Goal: Task Accomplishment & Management: Manage account settings

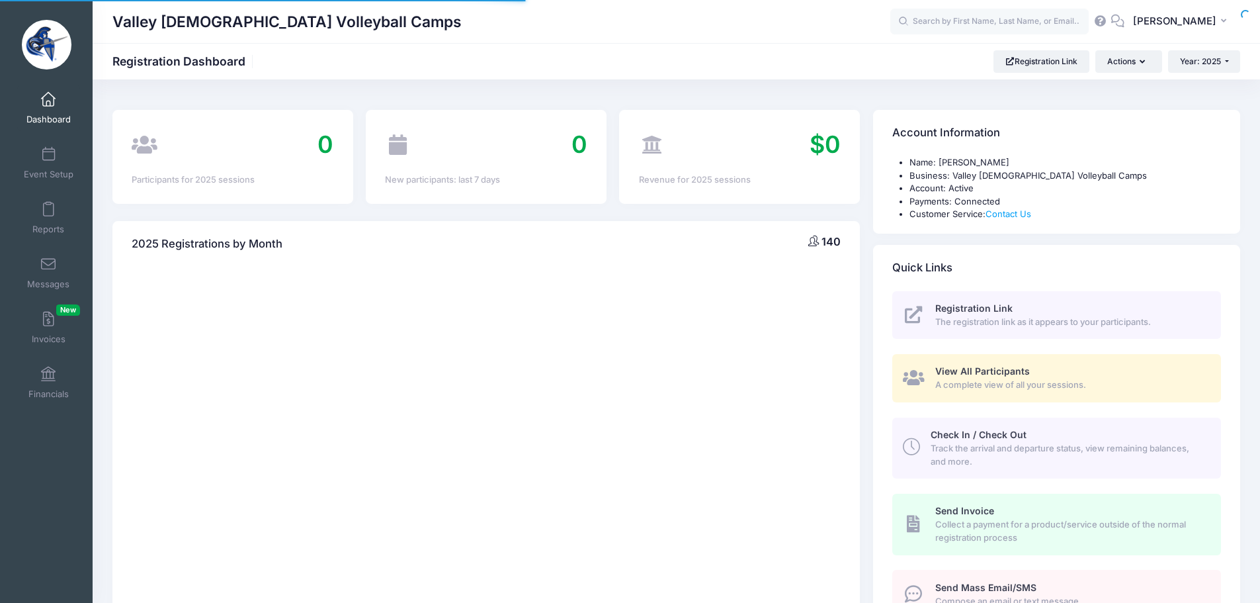
select select
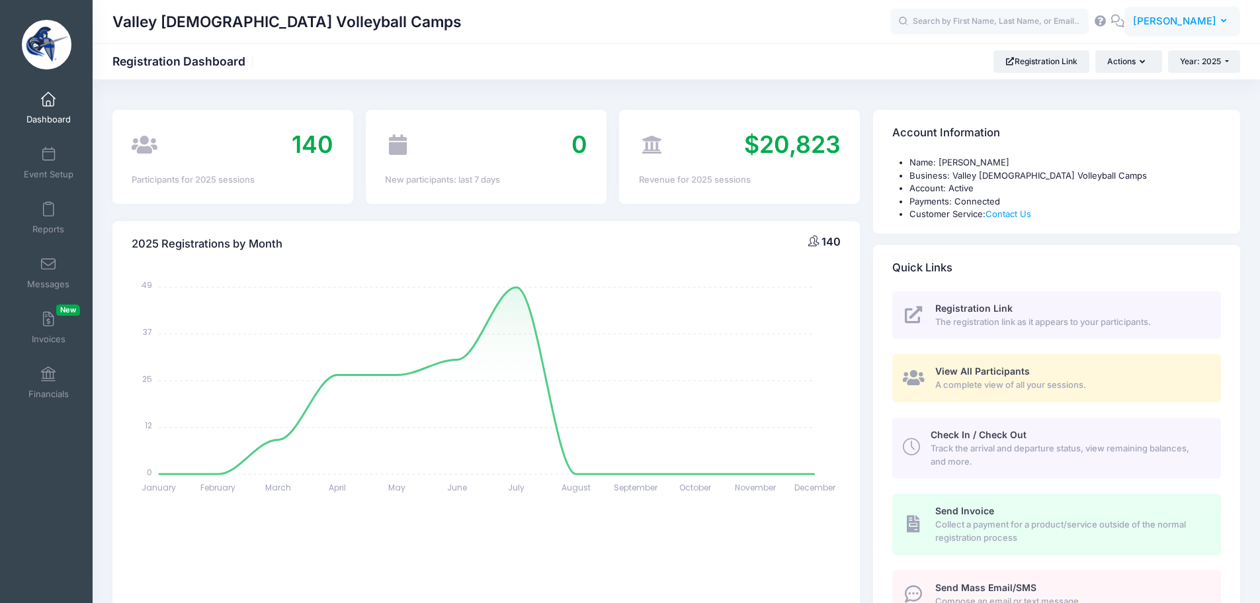
click at [1196, 21] on span "[PERSON_NAME]" at bounding box center [1174, 21] width 83 height 15
click at [1144, 78] on link "My Events" at bounding box center [1149, 83] width 161 height 25
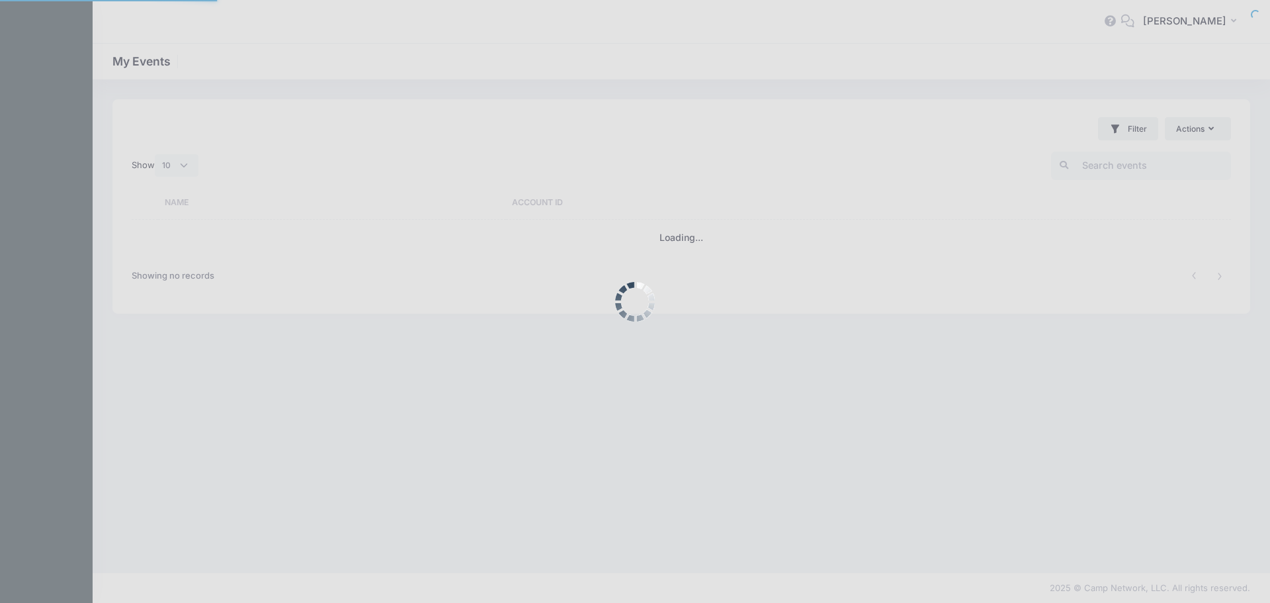
select select "10"
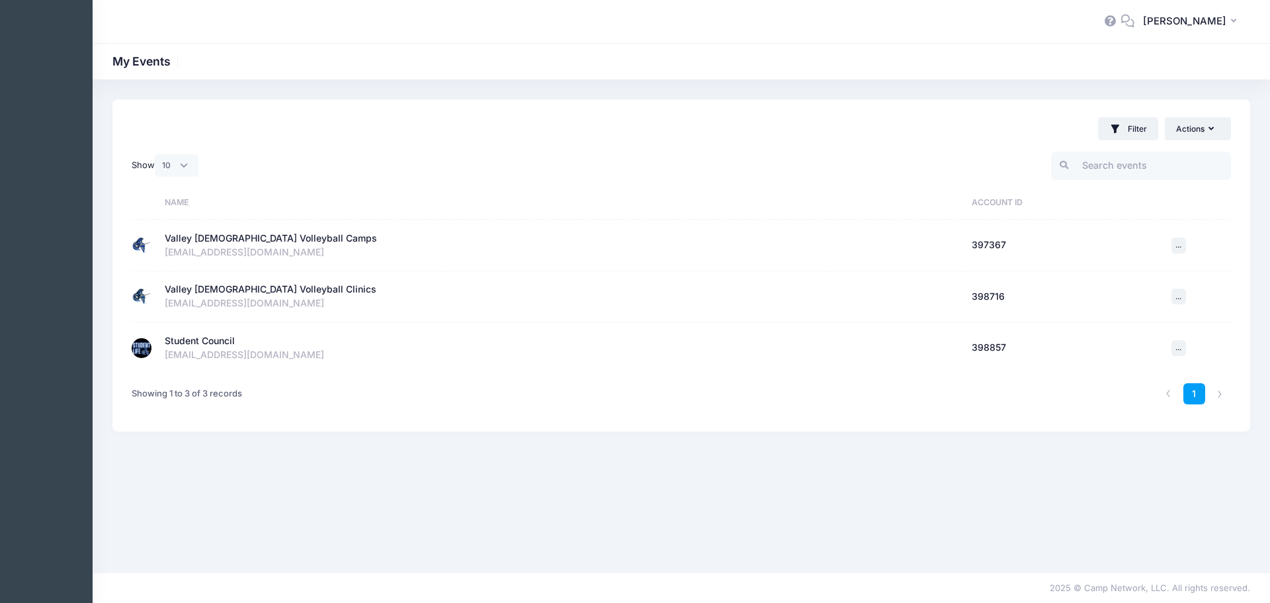
click at [218, 342] on div "Student Council" at bounding box center [200, 341] width 70 height 14
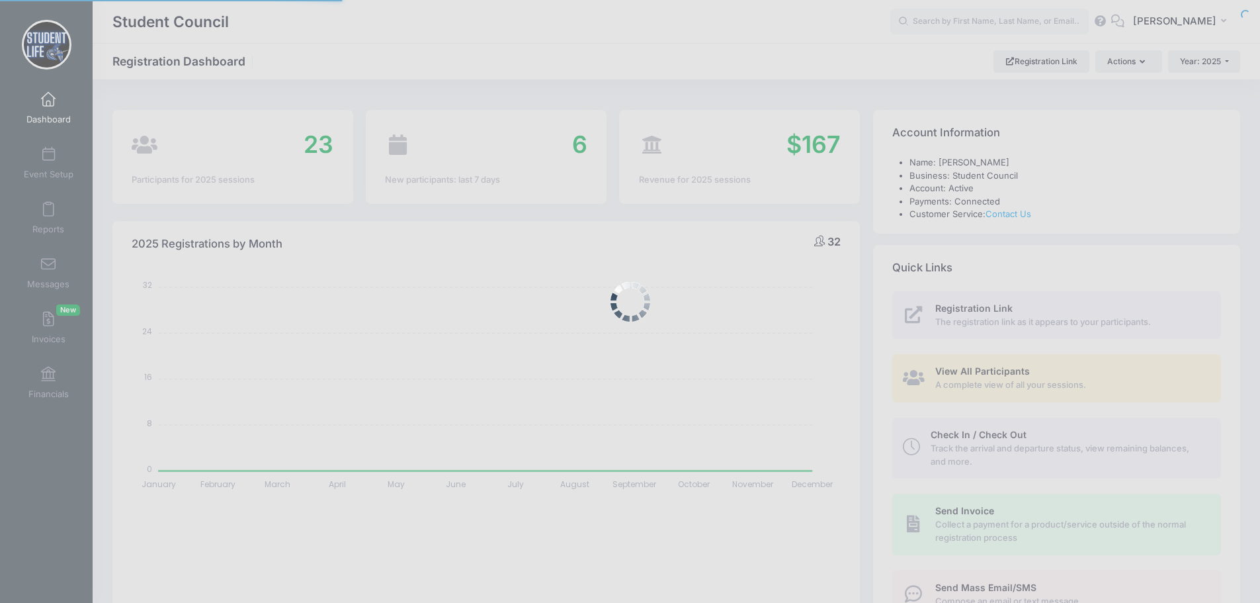
select select
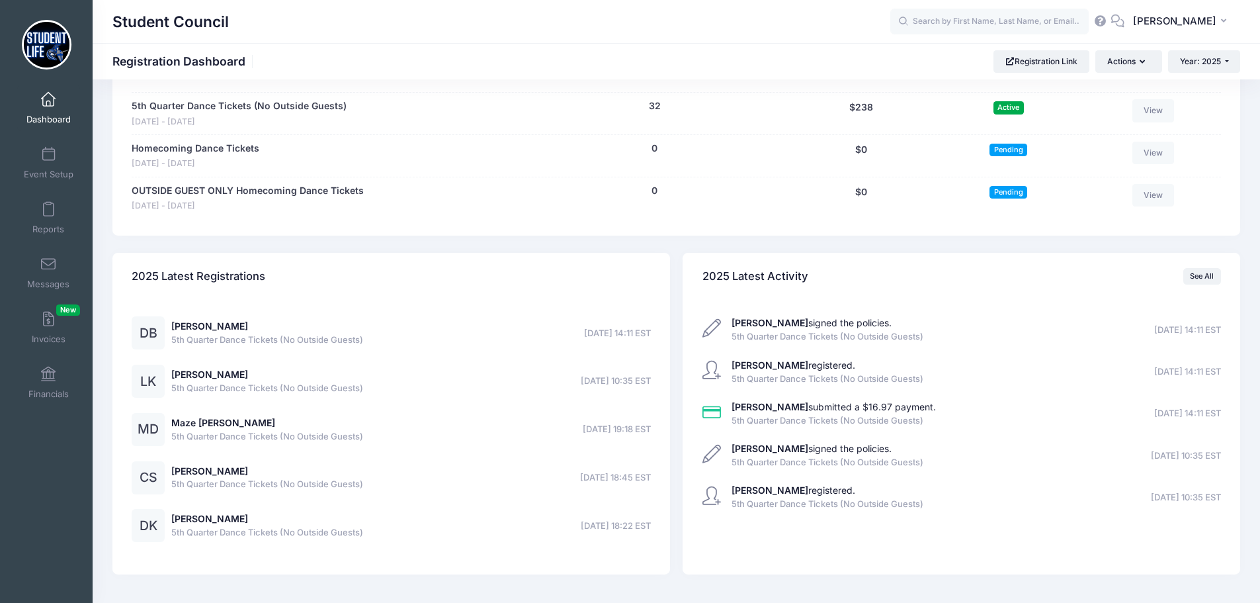
scroll to position [661, 0]
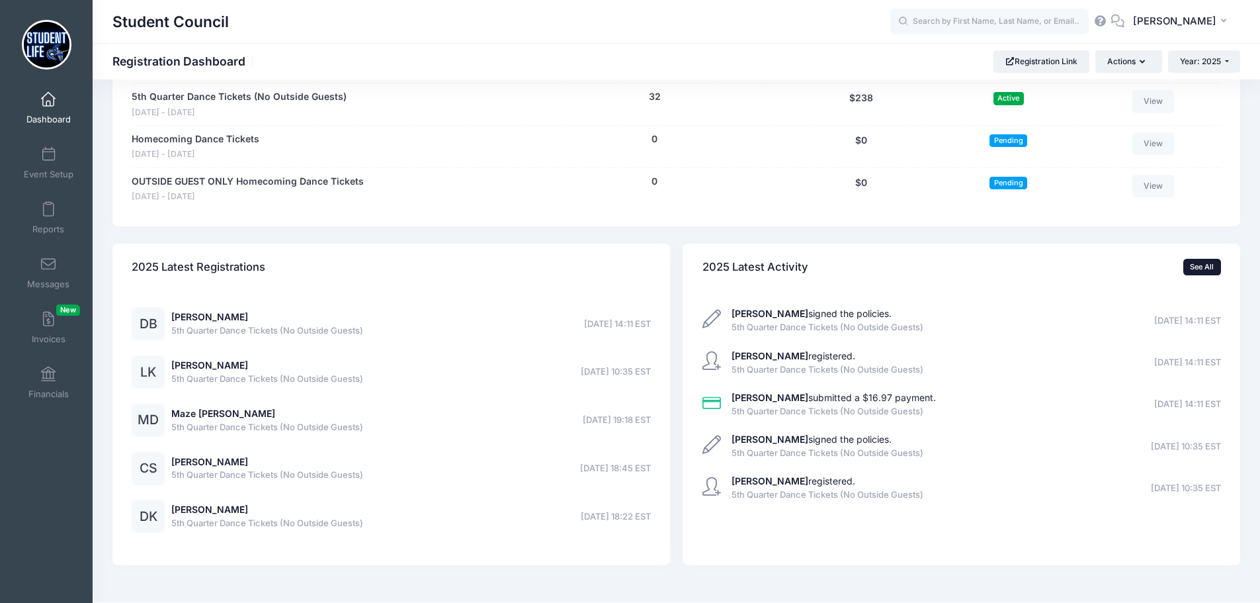
click at [1198, 272] on link "See All" at bounding box center [1202, 267] width 38 height 16
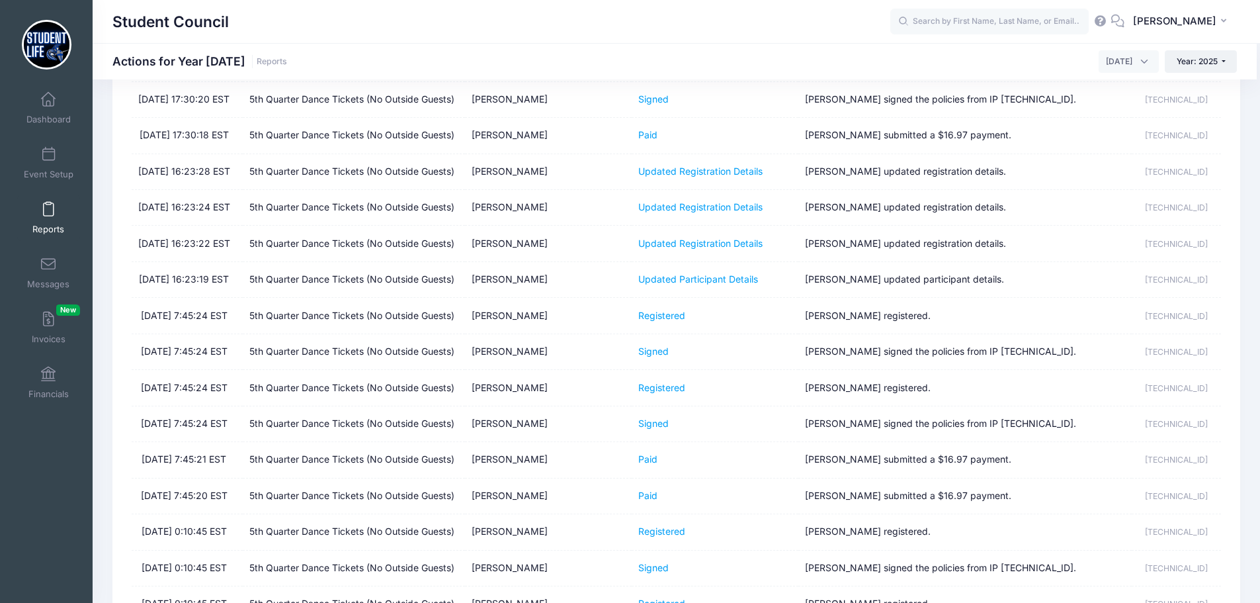
scroll to position [1058, 0]
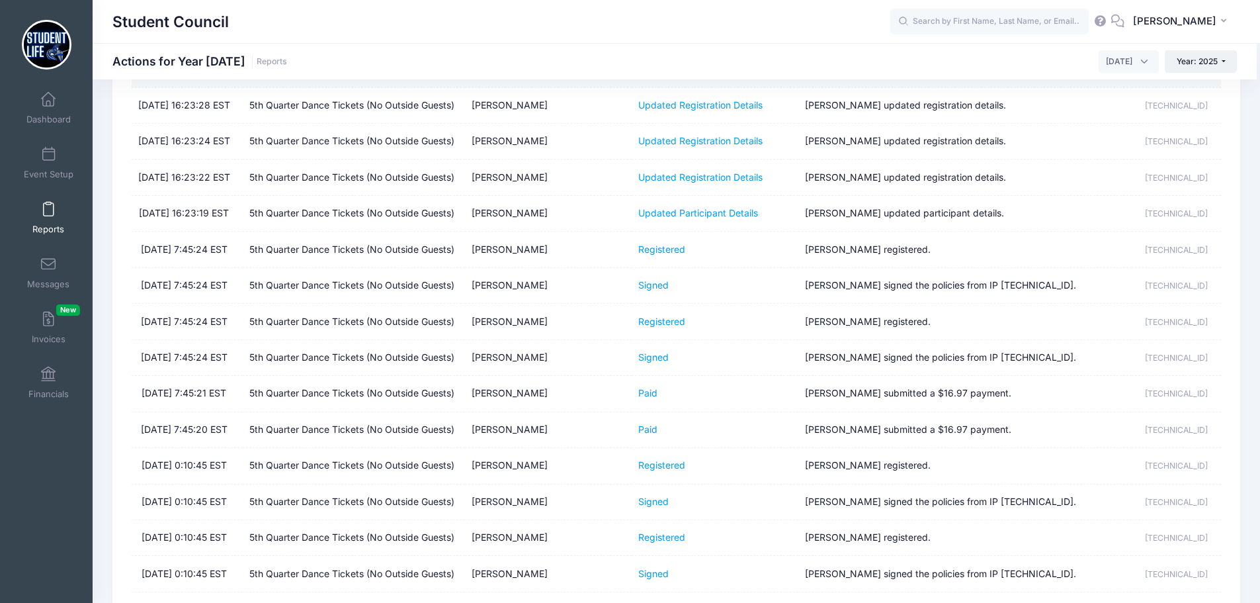
drag, startPoint x: 577, startPoint y: 302, endPoint x: 470, endPoint y: 312, distance: 107.5
click at [470, 87] on td "Carlie Tomaszewski" at bounding box center [548, 70] width 167 height 36
copy td "Carlie Tomaszewski"
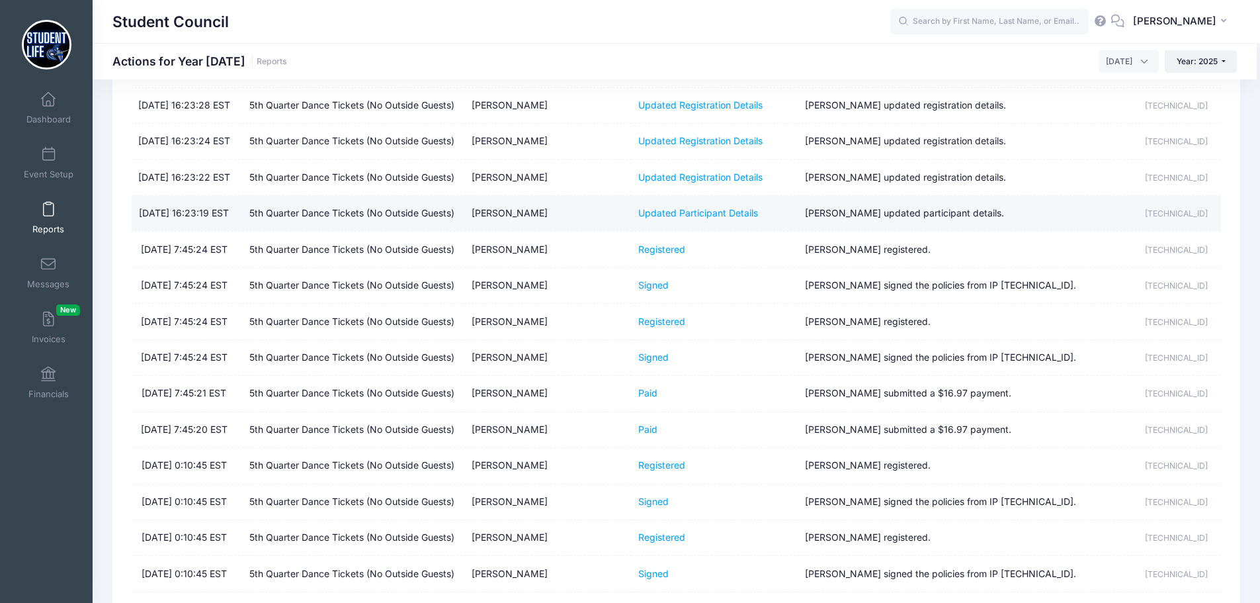
scroll to position [992, 0]
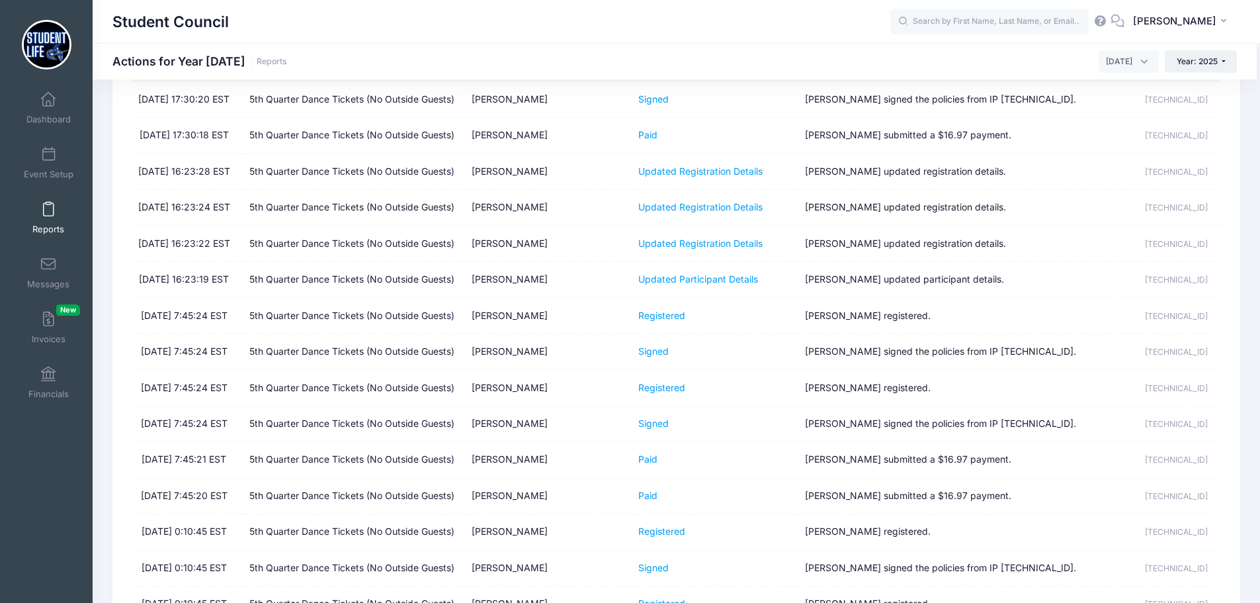
click at [497, 81] on td "Carlie Tomaszewski" at bounding box center [548, 64] width 167 height 36
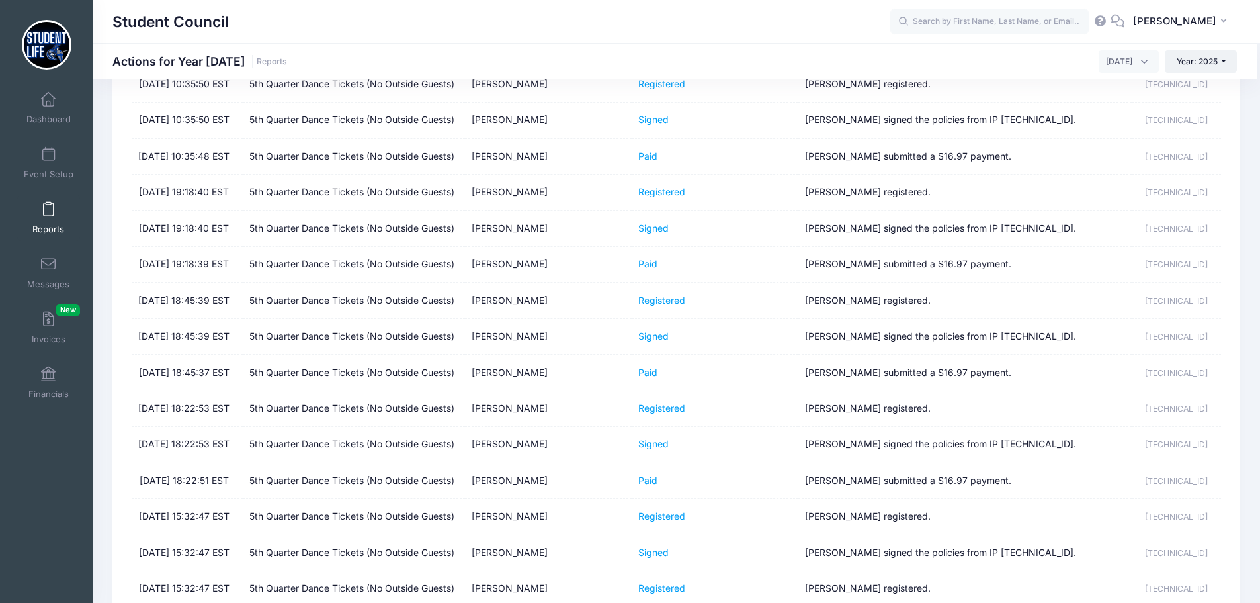
scroll to position [132, 0]
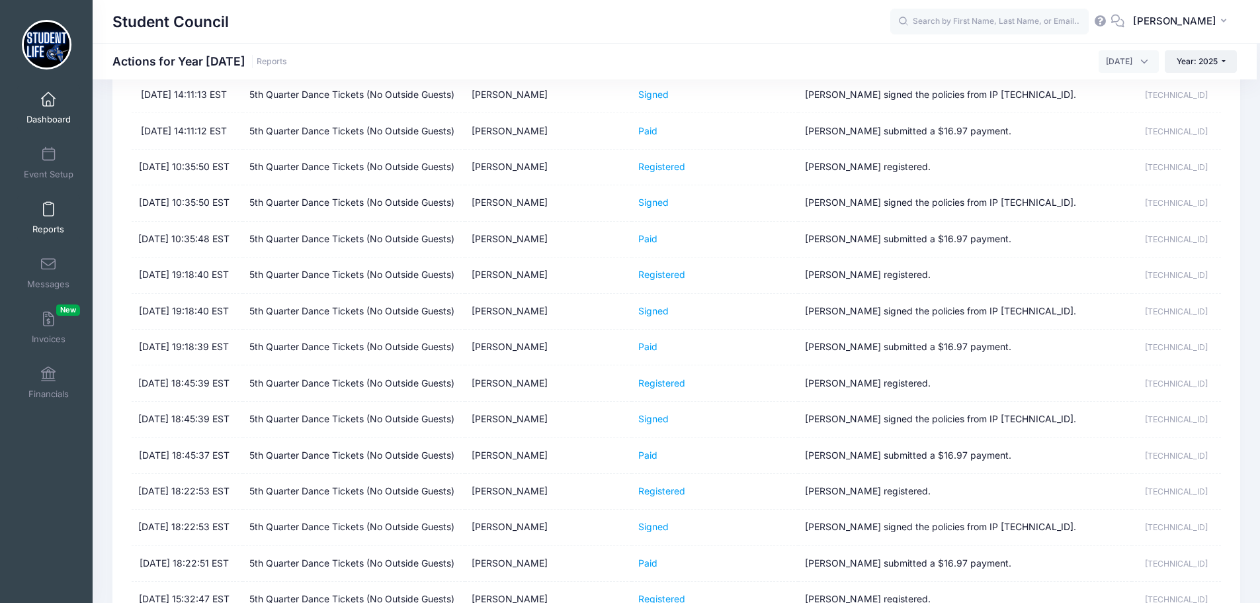
click at [48, 103] on span at bounding box center [48, 100] width 0 height 15
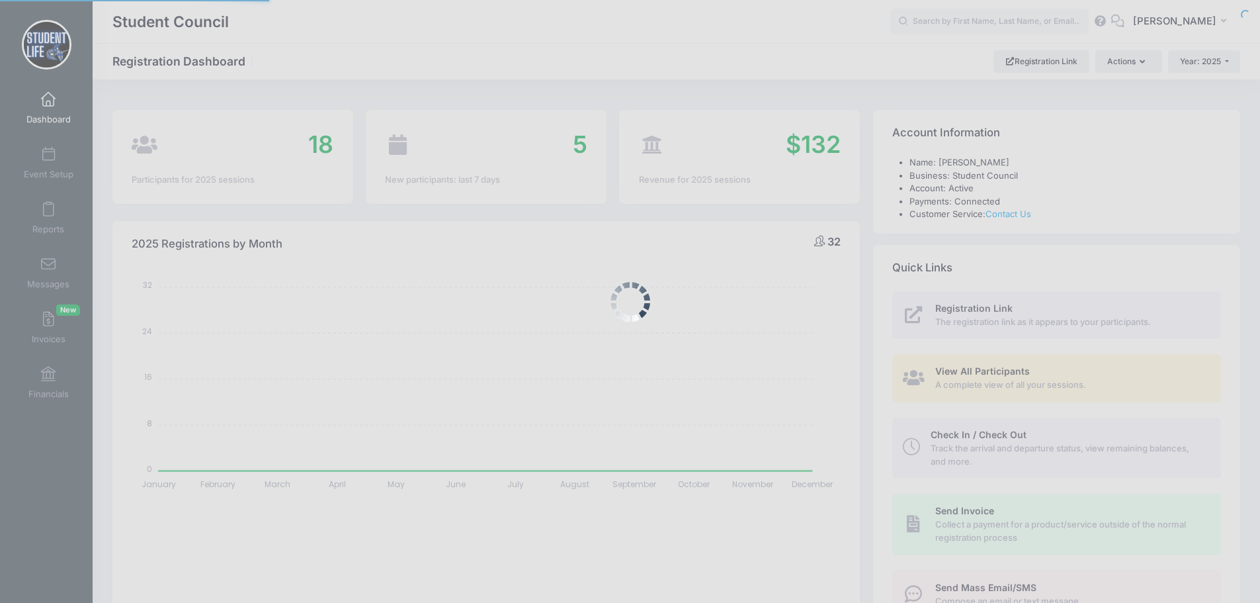
select select
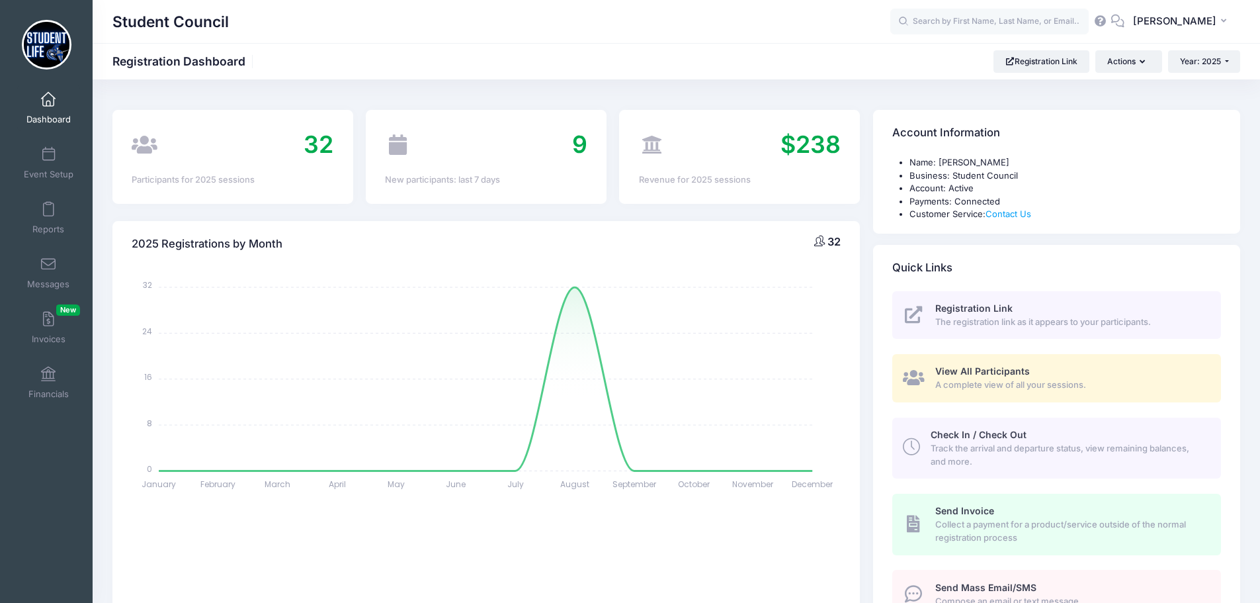
click at [321, 138] on span "32" at bounding box center [319, 144] width 30 height 29
drag, startPoint x: 112, startPoint y: 153, endPoint x: 153, endPoint y: 147, distance: 41.3
click at [122, 151] on div "32 Participants for 2025 sessions" at bounding box center [232, 156] width 241 height 93
click at [157, 146] on div "32" at bounding box center [233, 145] width 202 height 36
click at [1122, 60] on button "Actions" at bounding box center [1128, 61] width 66 height 22
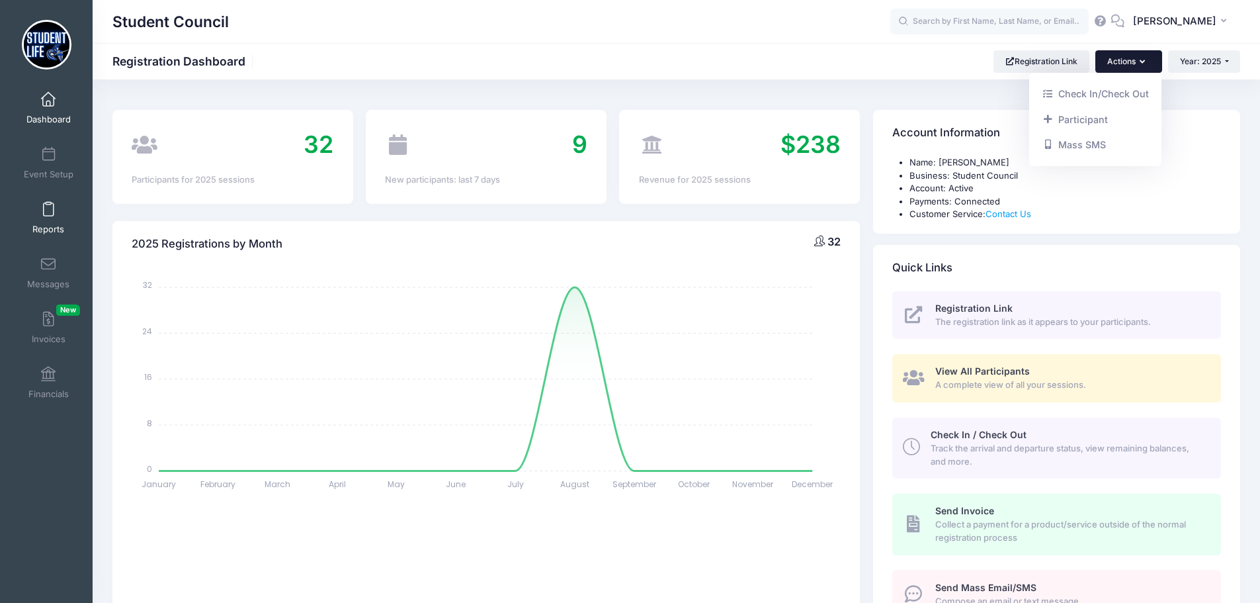
click at [48, 208] on span at bounding box center [48, 209] width 0 height 15
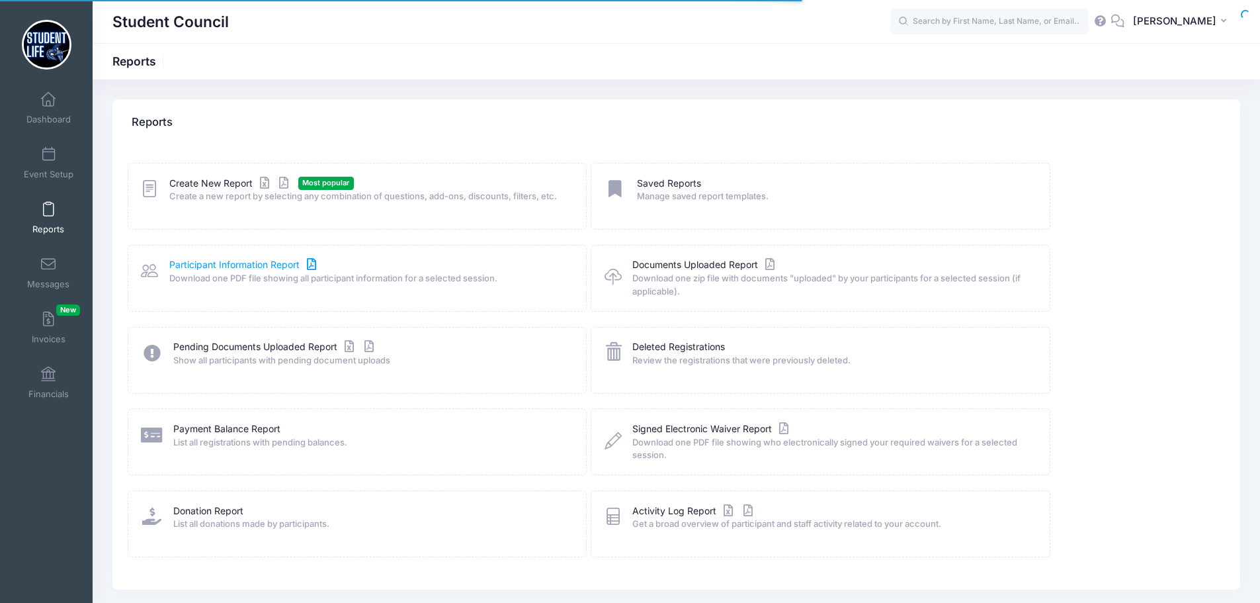
click at [256, 267] on link "Participant Information Report" at bounding box center [244, 265] width 150 height 14
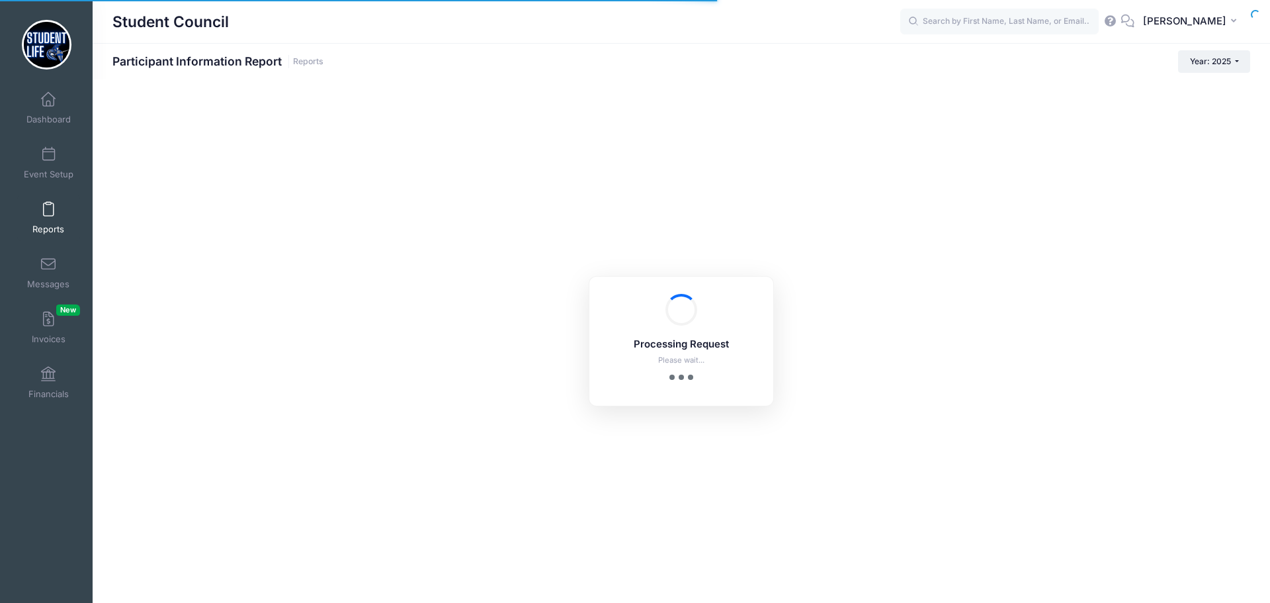
checkbox input "true"
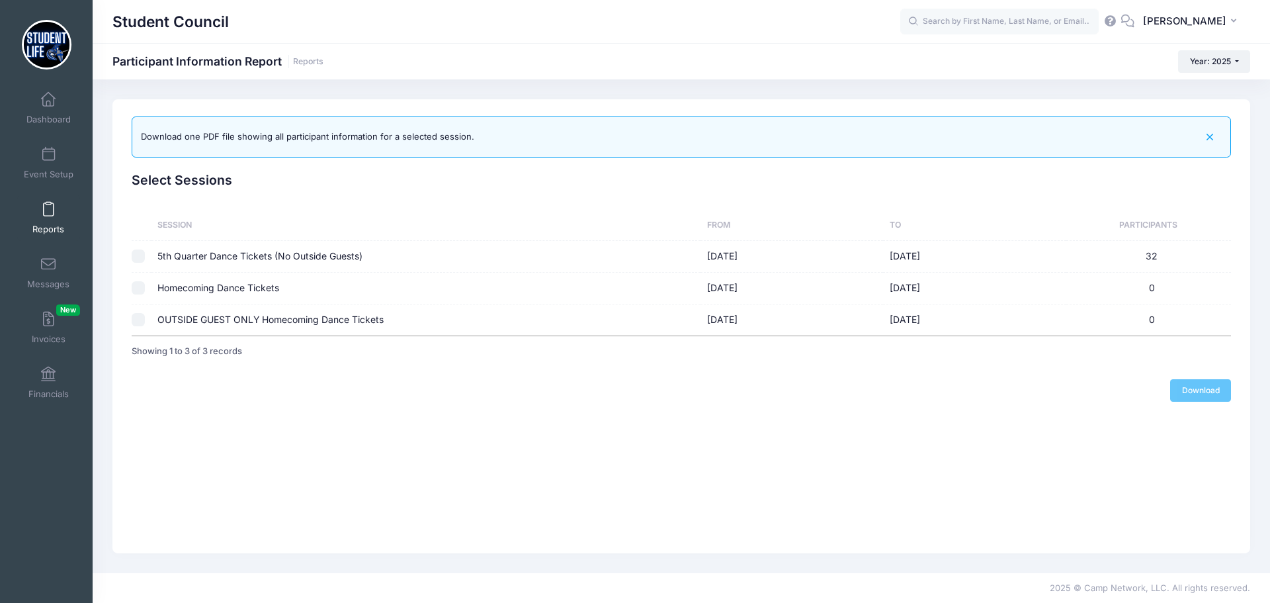
click at [164, 253] on td "5th Quarter Dance Tickets (No Outside Guests)" at bounding box center [426, 257] width 550 height 32
checkbox input "true"
click at [1171, 397] on link "Download" at bounding box center [1200, 390] width 61 height 22
click at [45, 111] on link "Dashboard" at bounding box center [48, 108] width 63 height 46
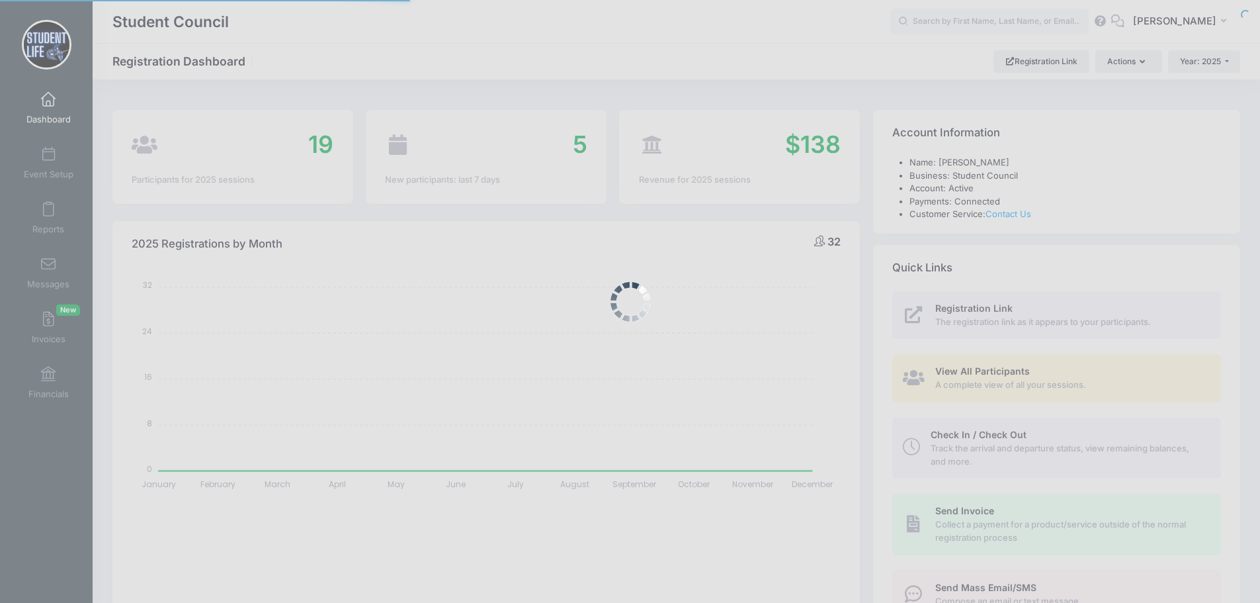
select select
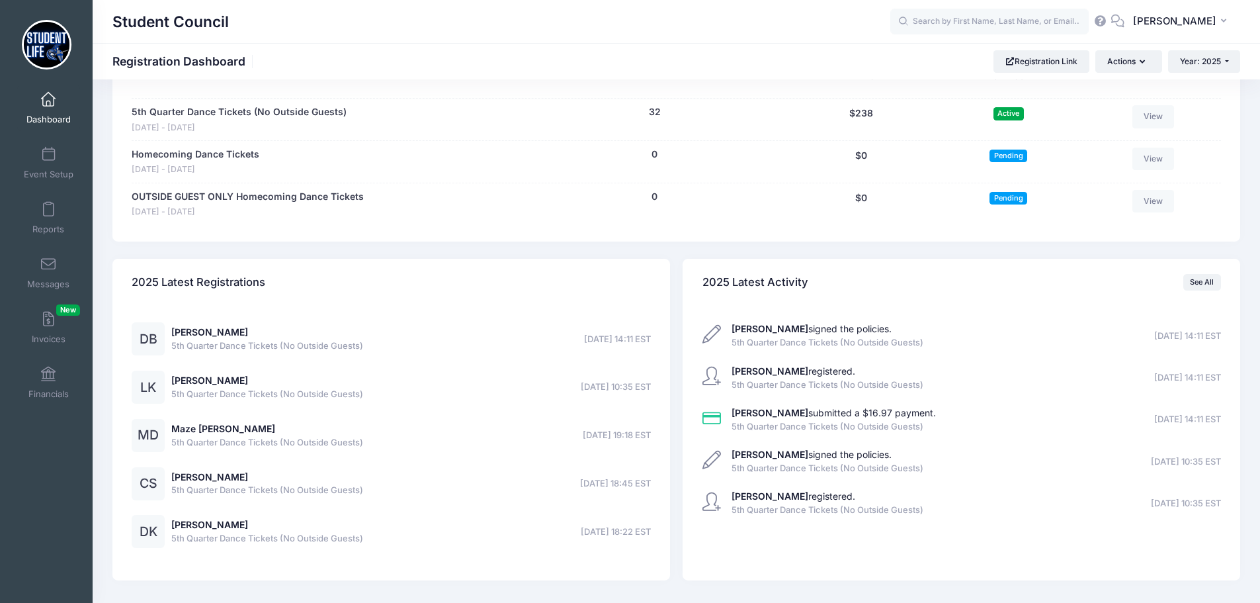
scroll to position [625, 0]
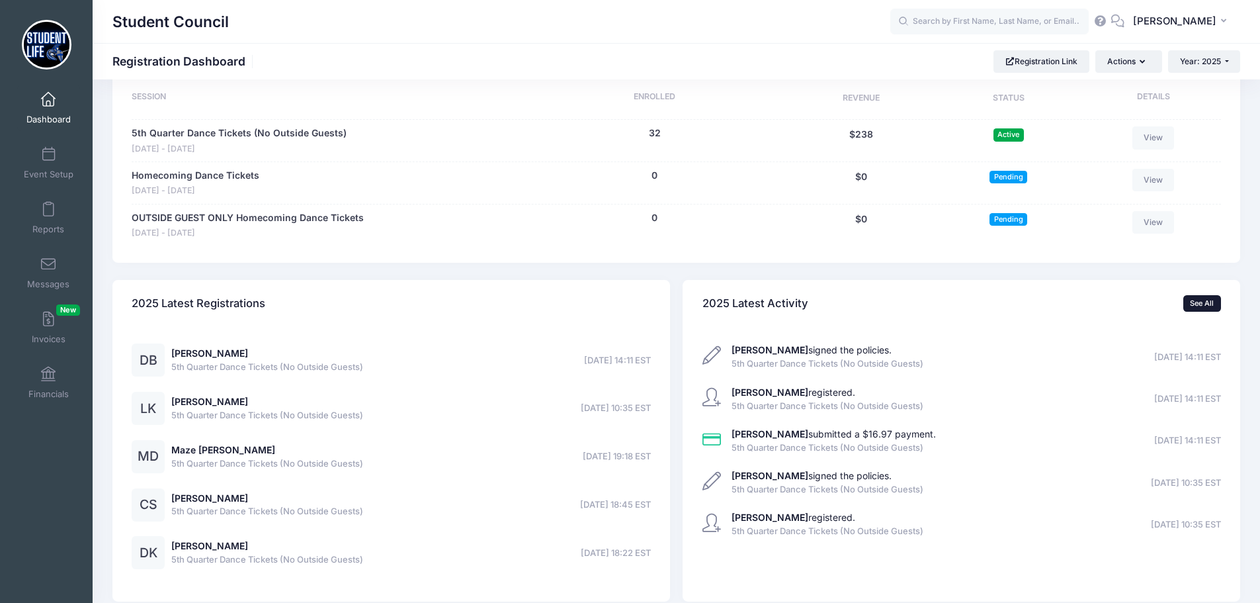
click at [1210, 304] on link "See All" at bounding box center [1202, 303] width 38 height 16
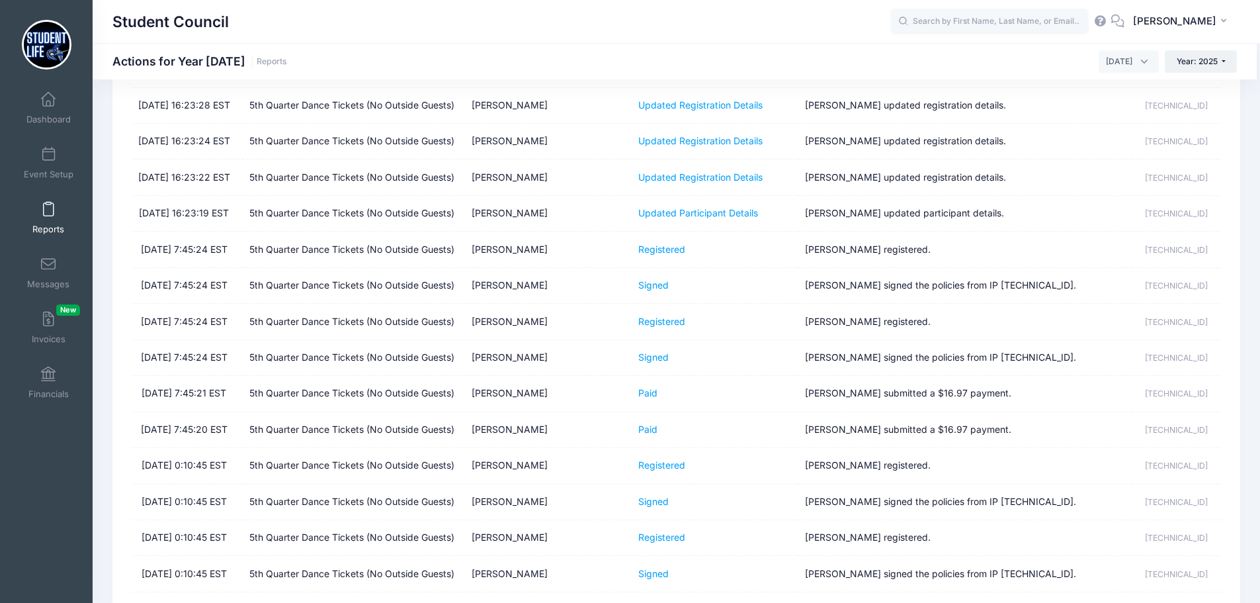
scroll to position [992, 0]
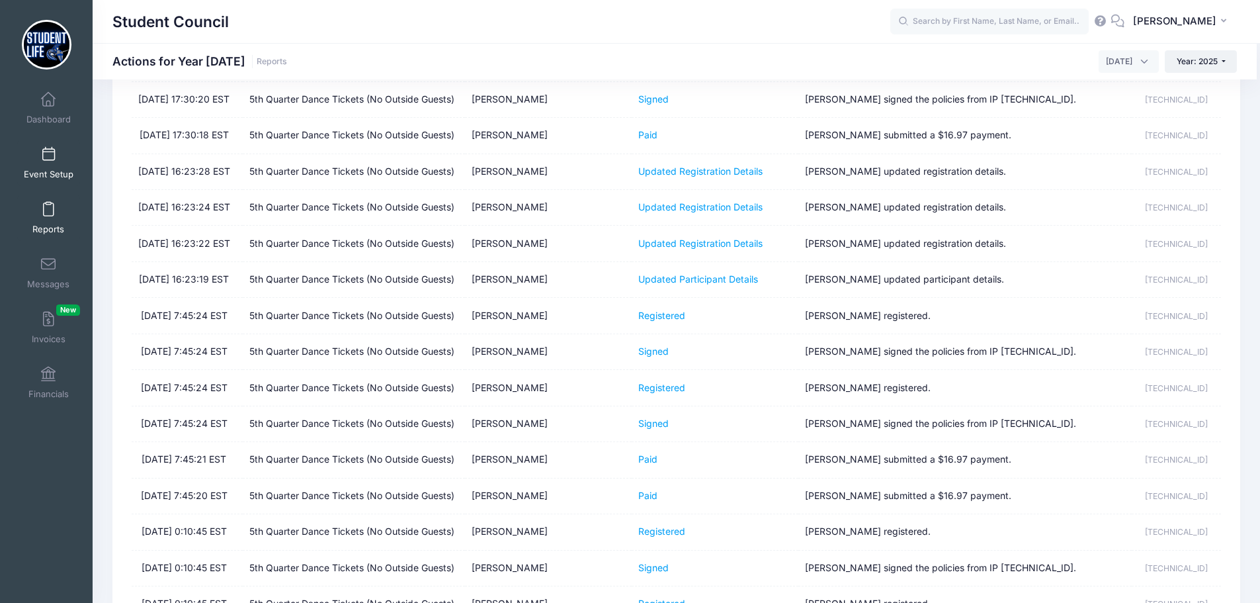
click at [49, 163] on link "Event Setup" at bounding box center [48, 163] width 63 height 46
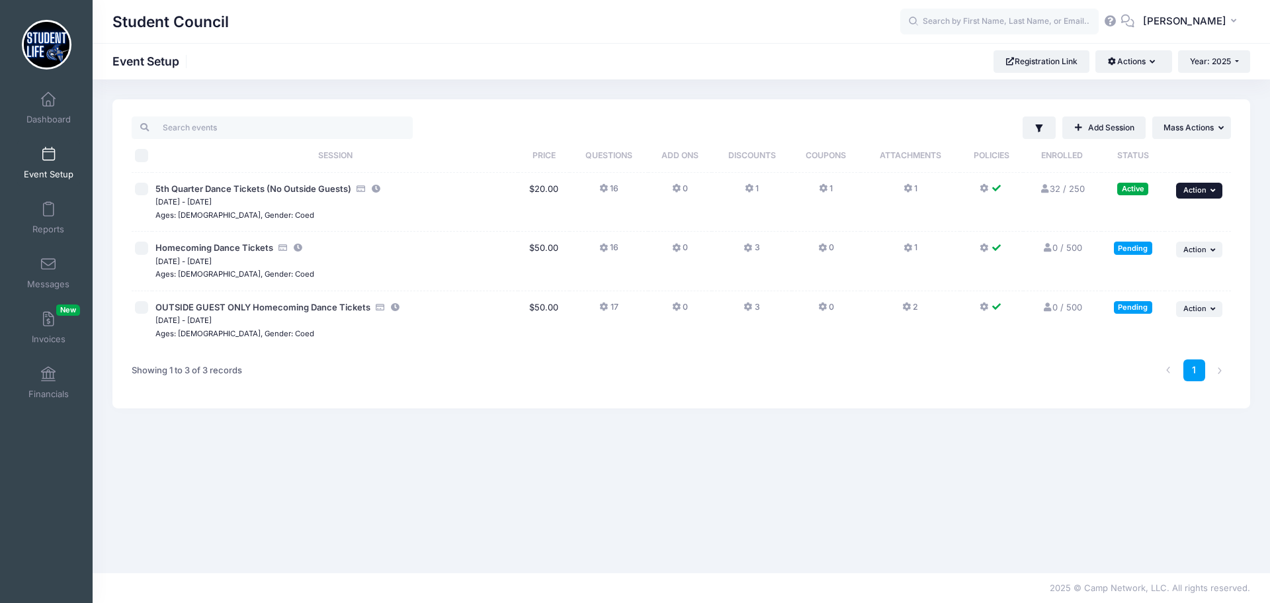
click at [1193, 185] on span "Action" at bounding box center [1194, 189] width 23 height 9
click at [54, 111] on link "Dashboard" at bounding box center [48, 108] width 63 height 46
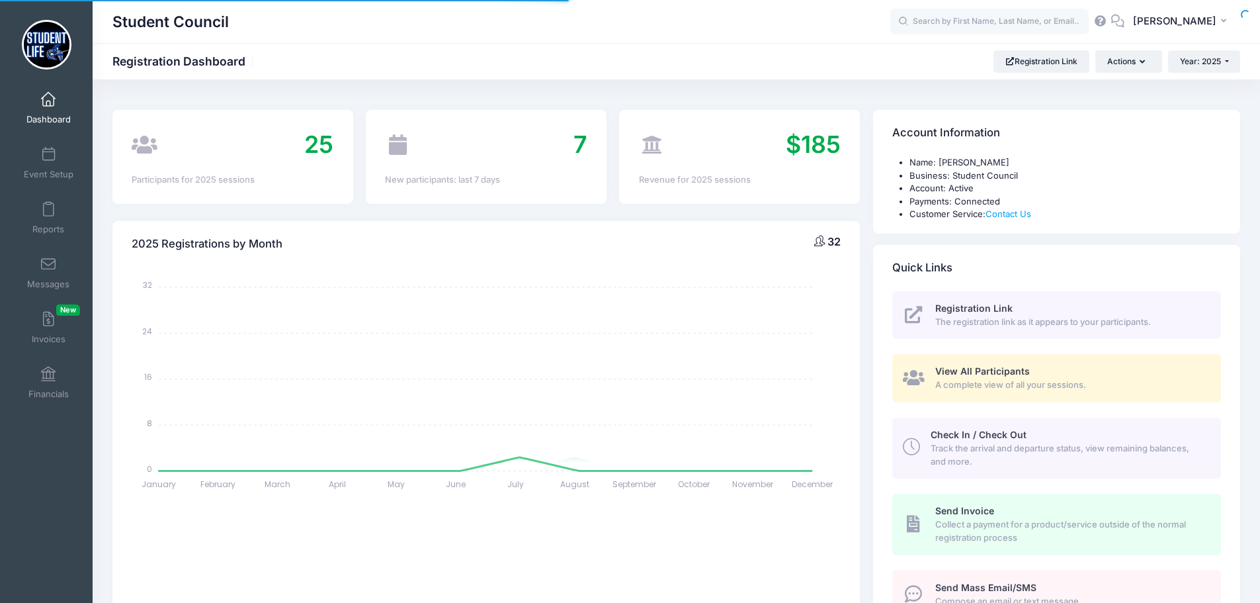
select select
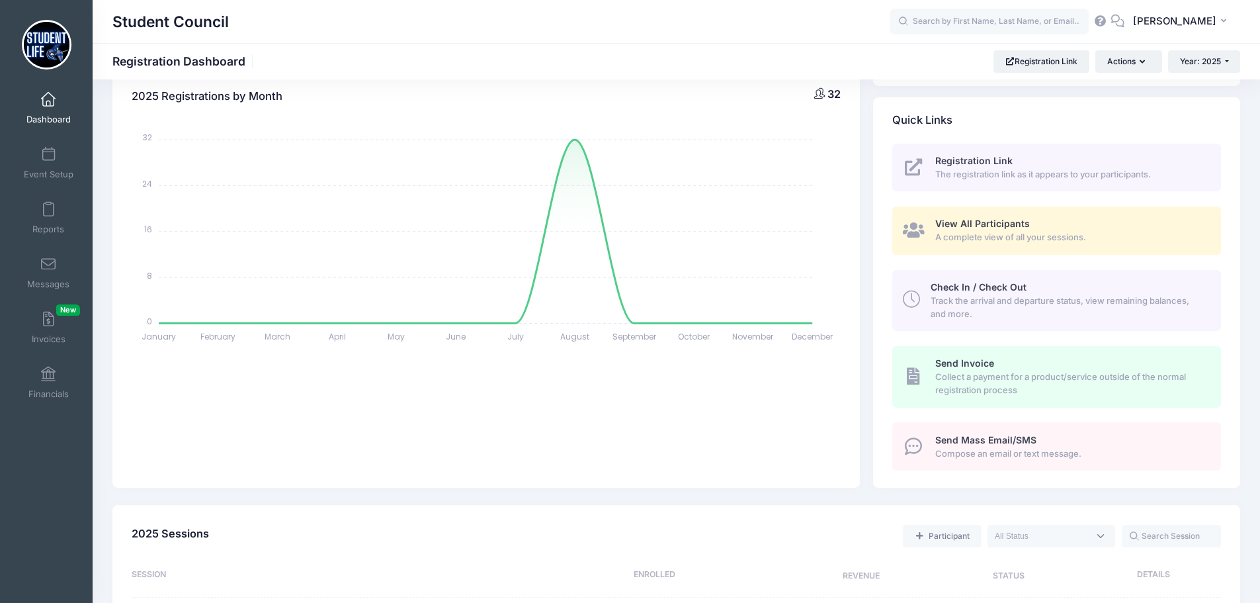
scroll to position [198, 0]
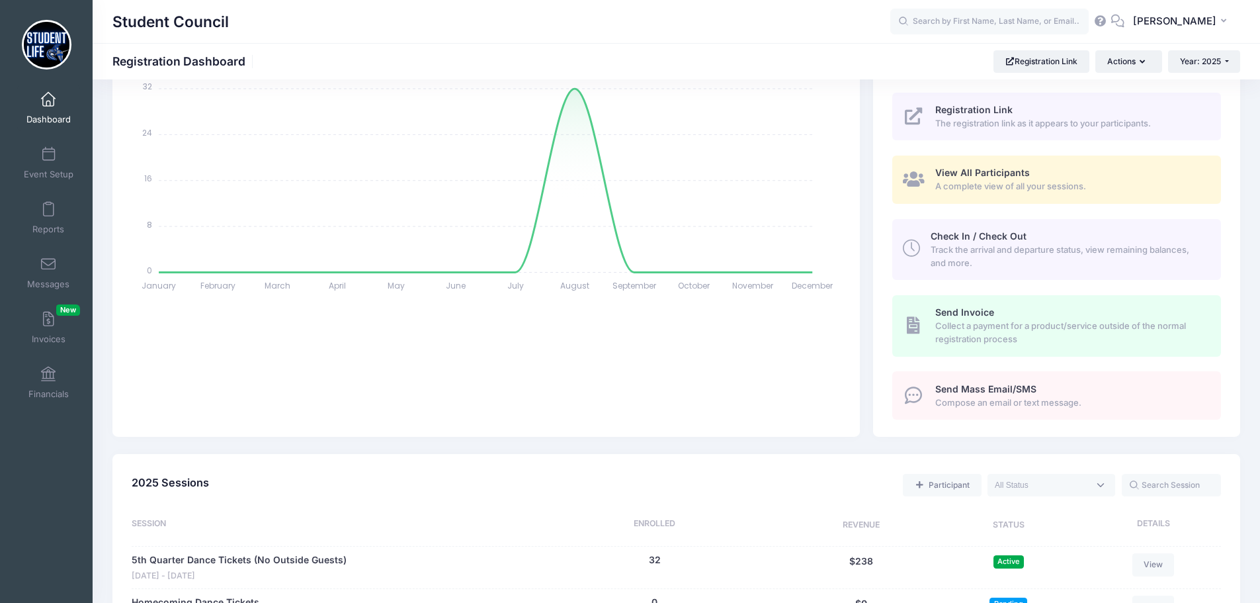
click at [966, 195] on link "View All Participants A complete view of all your sessions." at bounding box center [1056, 179] width 329 height 48
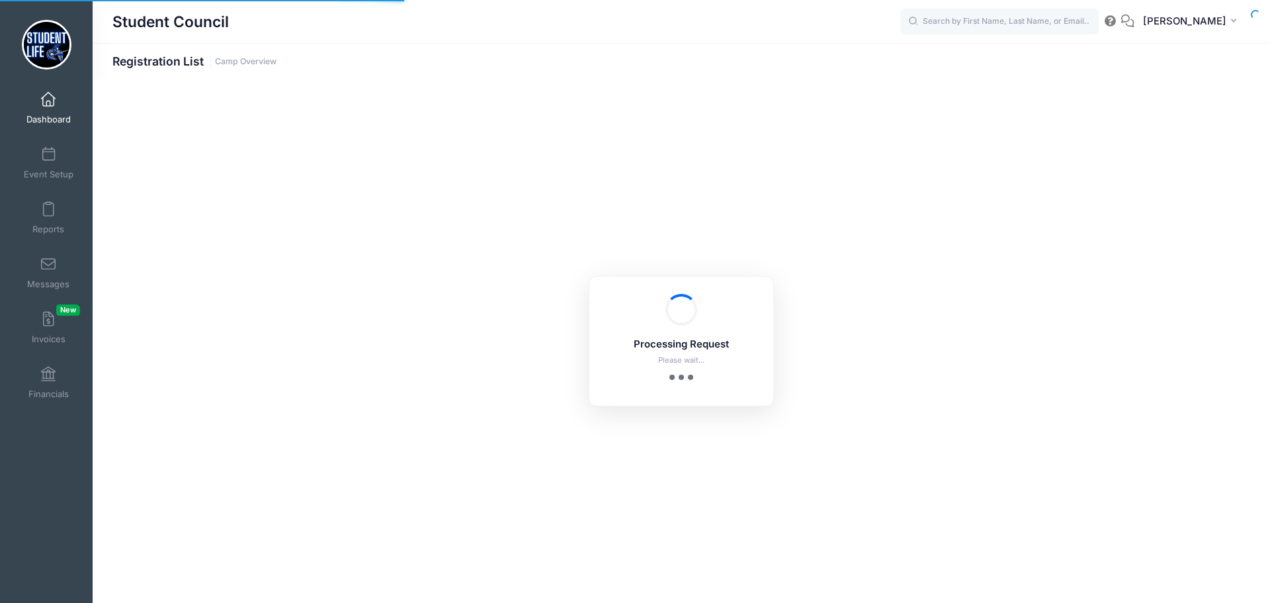
select select "10"
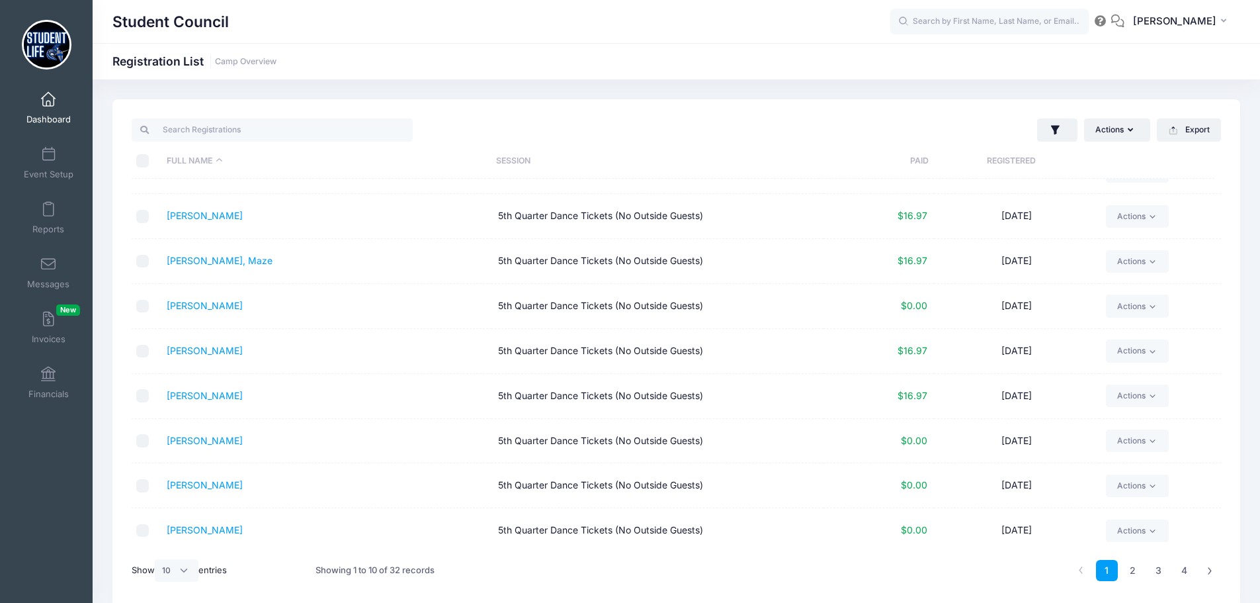
scroll to position [77, 0]
click at [1163, 567] on link "3" at bounding box center [1159, 571] width 22 height 22
click at [1111, 573] on link "1" at bounding box center [1107, 571] width 22 height 22
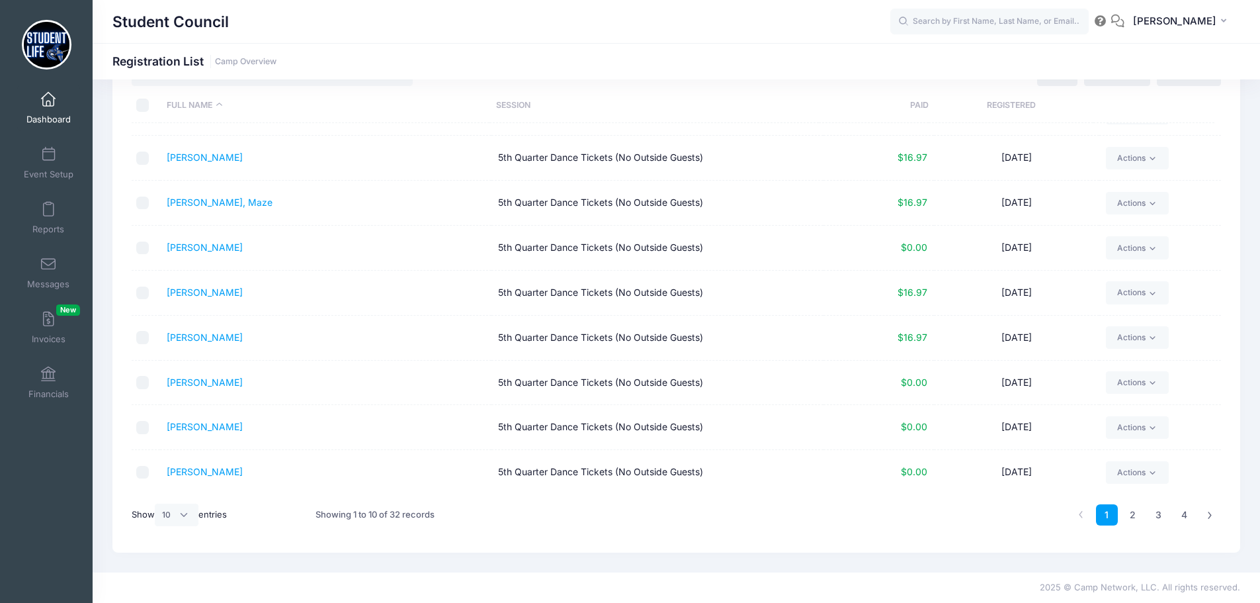
scroll to position [0, 0]
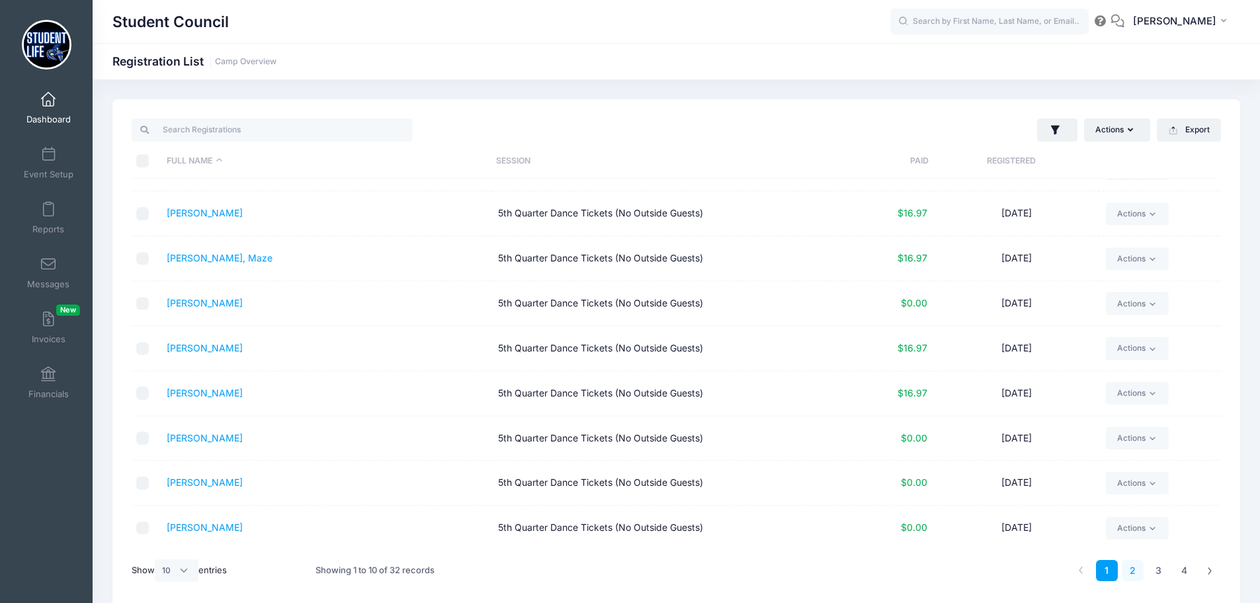
click at [1136, 569] on link "2" at bounding box center [1133, 571] width 22 height 22
click at [1156, 569] on link "3" at bounding box center [1159, 571] width 22 height 22
click at [1183, 567] on link "4" at bounding box center [1184, 571] width 22 height 22
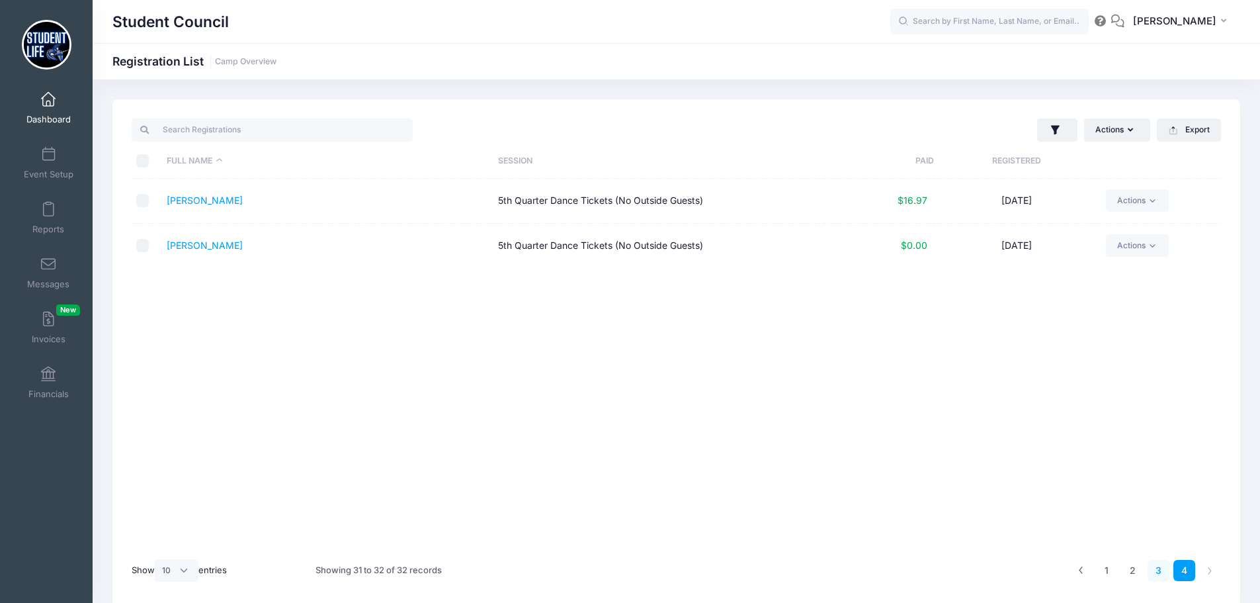
click at [1161, 569] on link "3" at bounding box center [1159, 571] width 22 height 22
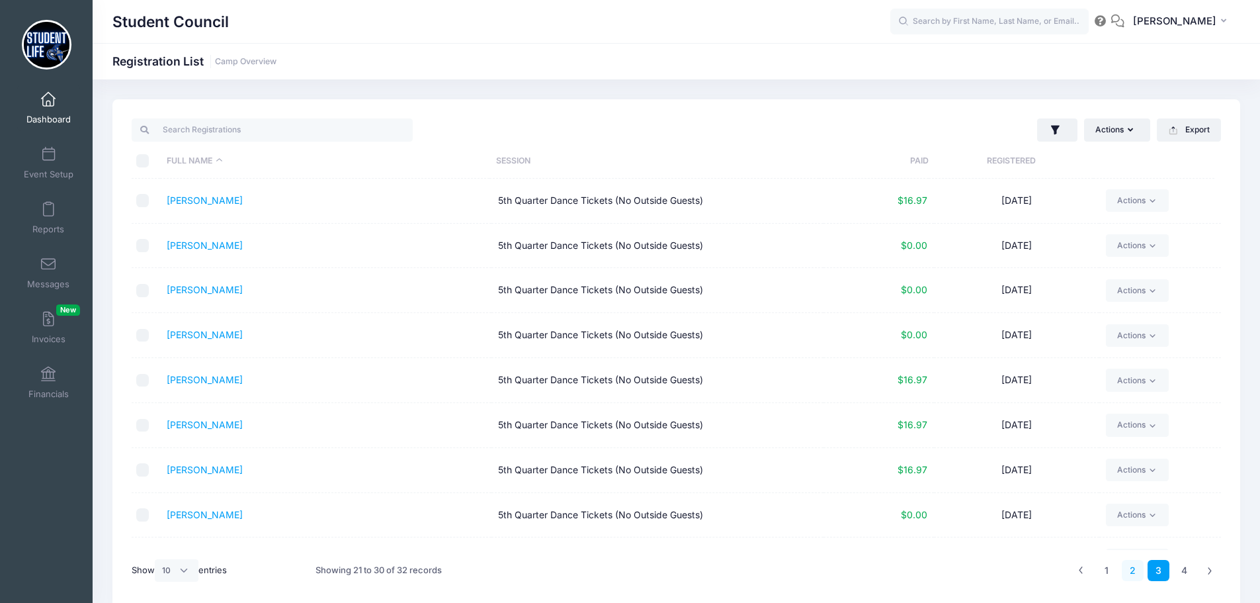
click at [1134, 569] on link "2" at bounding box center [1133, 571] width 22 height 22
click at [1108, 571] on link "1" at bounding box center [1107, 571] width 22 height 22
click at [48, 101] on span at bounding box center [48, 100] width 0 height 15
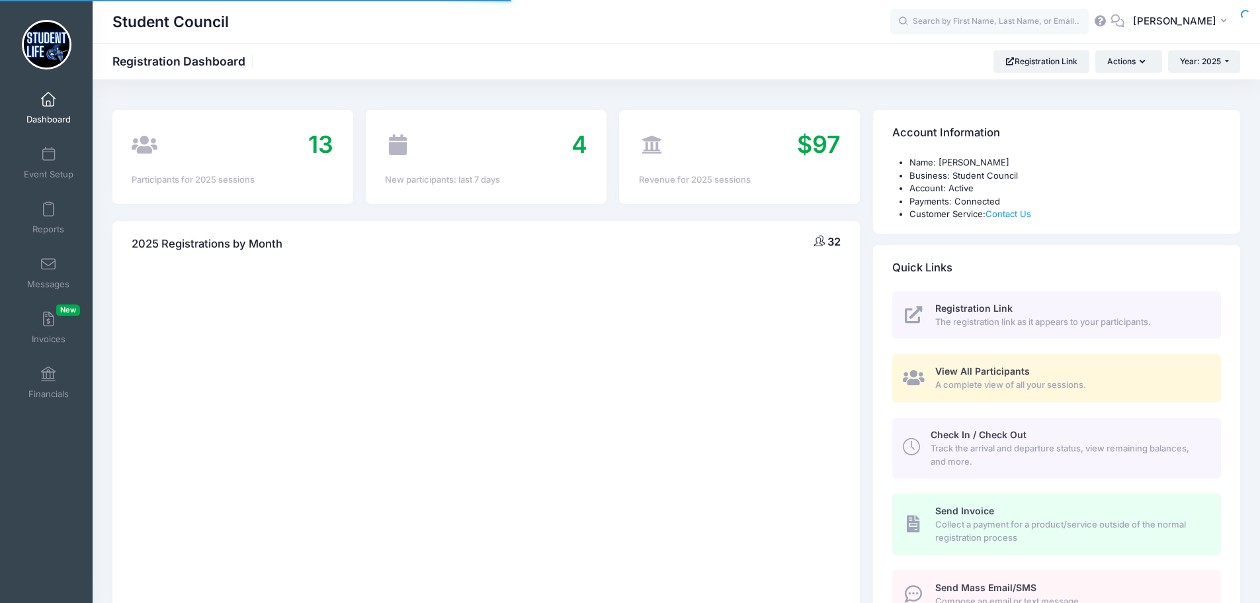
select select
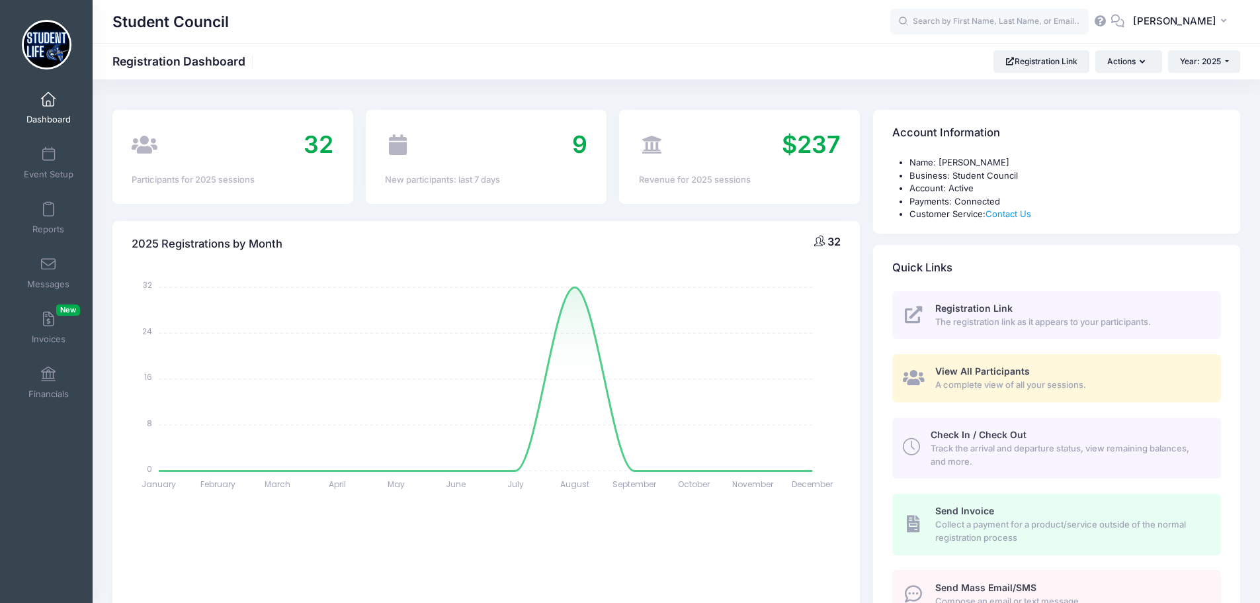
click at [995, 429] on span "Check In / Check Out" at bounding box center [979, 434] width 96 height 11
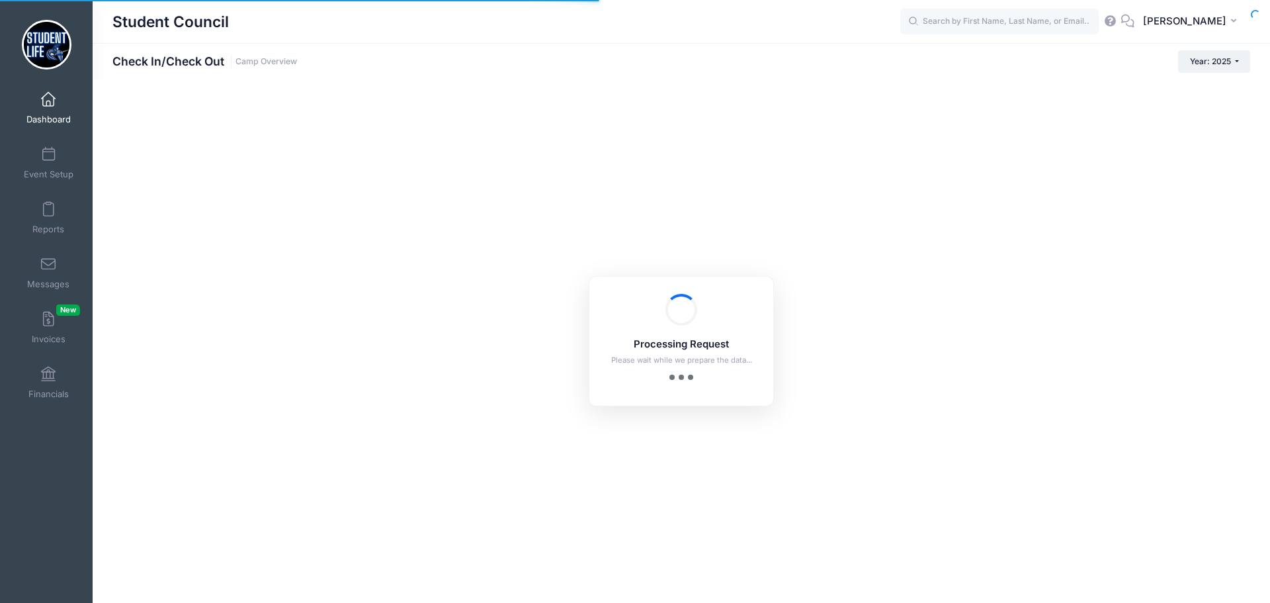
checkbox input "true"
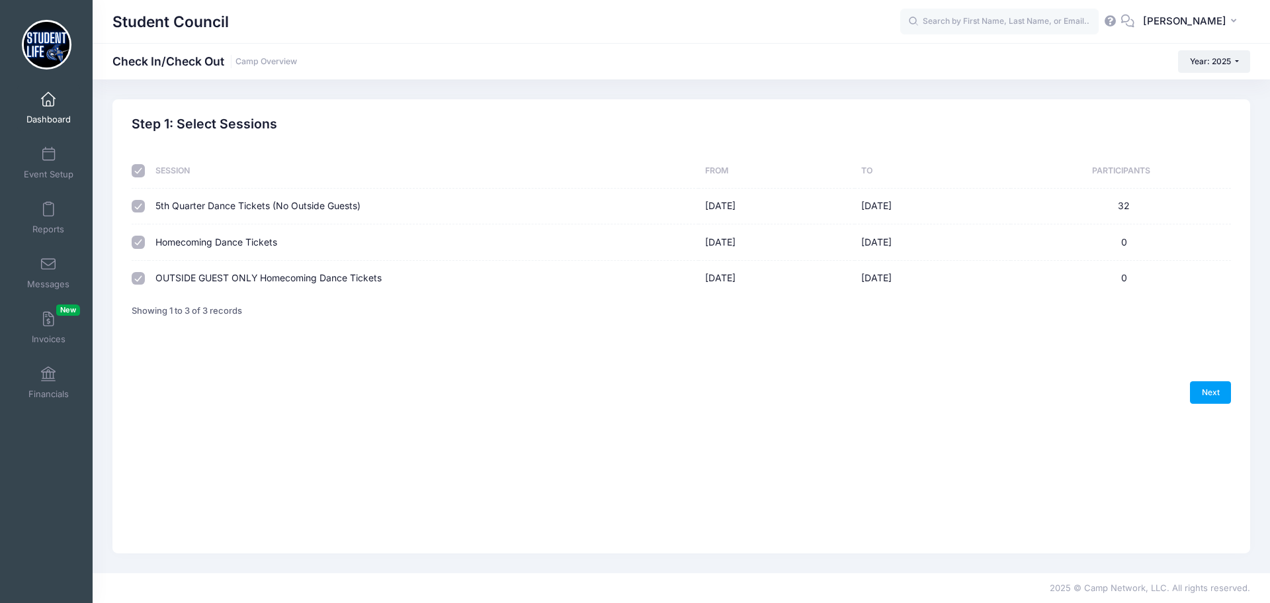
click at [134, 243] on input "checkbox" at bounding box center [138, 241] width 13 height 13
checkbox input "false"
click at [138, 278] on input "checkbox" at bounding box center [138, 278] width 13 height 13
checkbox input "false"
click at [1212, 391] on link "Next" at bounding box center [1210, 392] width 41 height 22
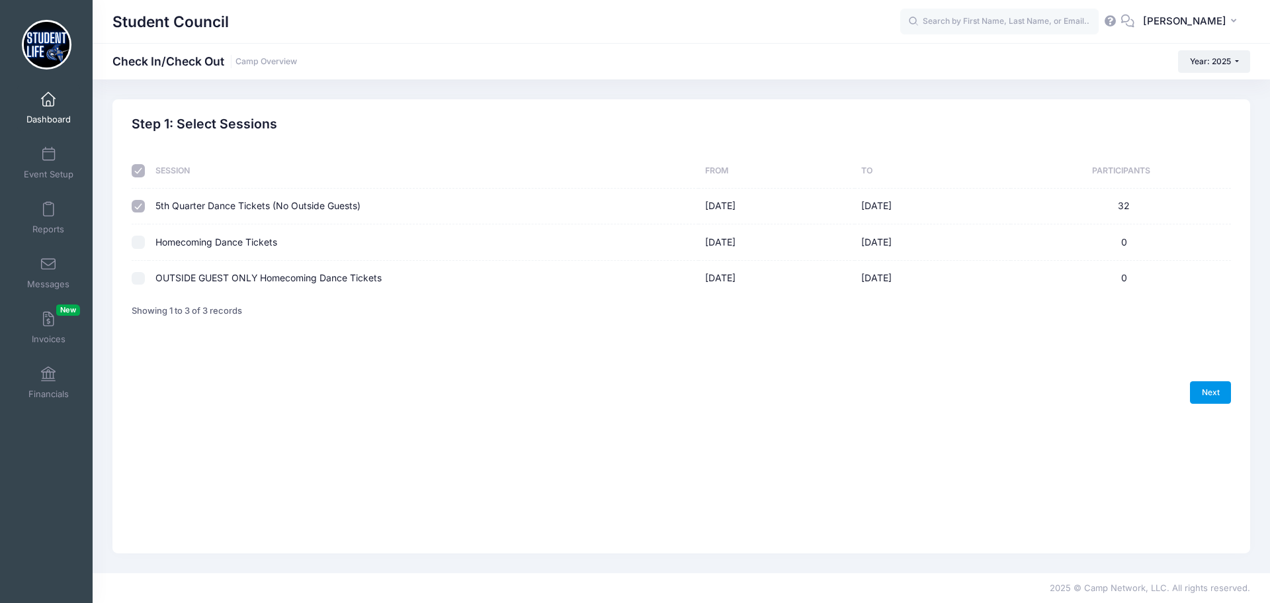
select select "10"
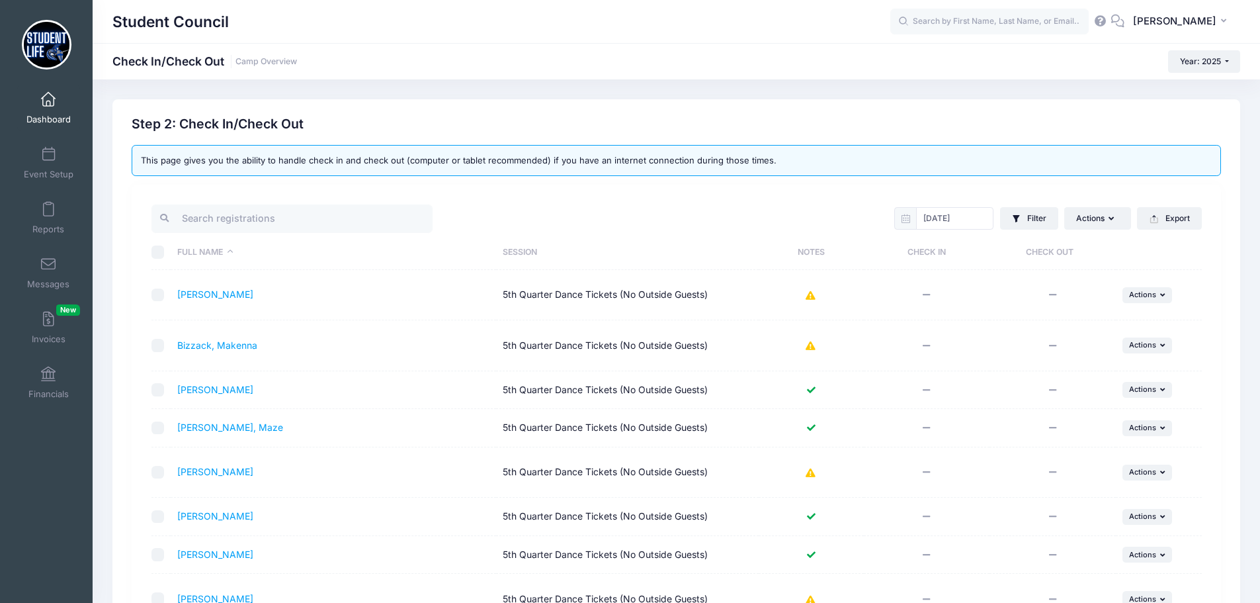
click at [929, 289] on td at bounding box center [927, 295] width 126 height 50
click at [1157, 296] on button "... Actions" at bounding box center [1147, 295] width 50 height 16
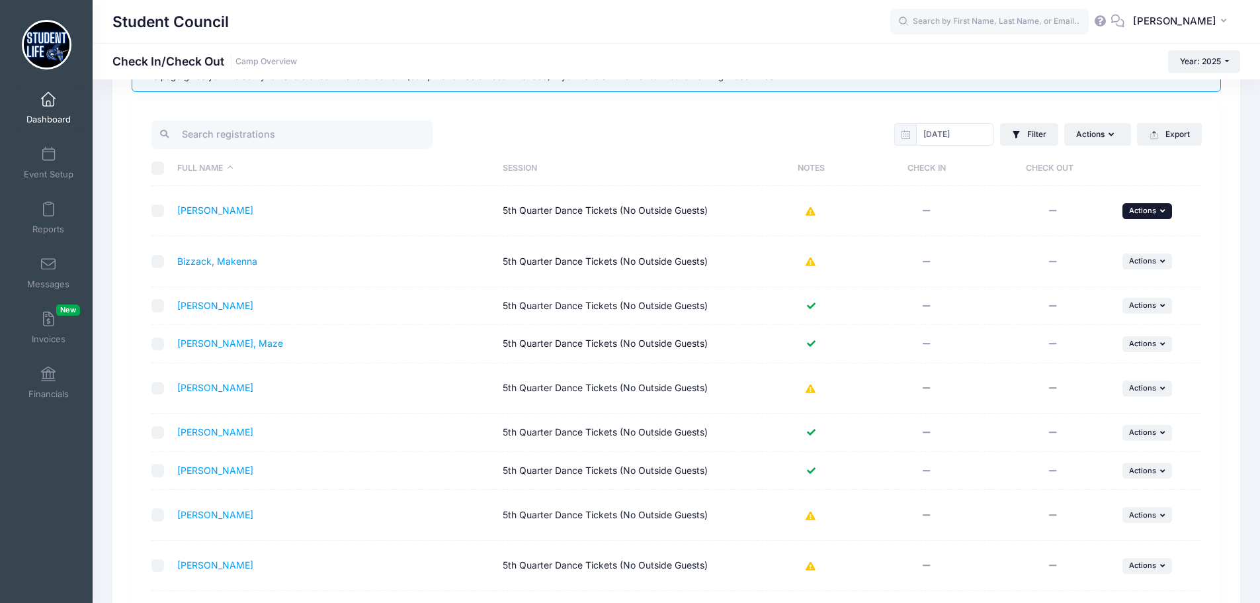
scroll to position [132, 0]
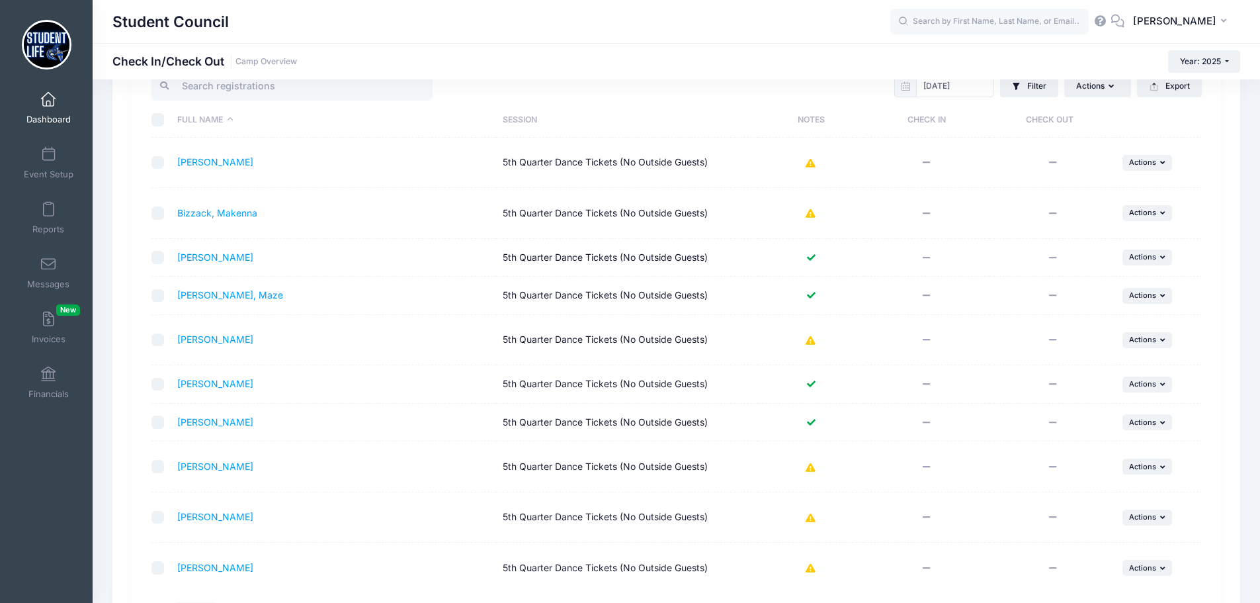
click at [812, 214] on icon at bounding box center [811, 214] width 11 height 0
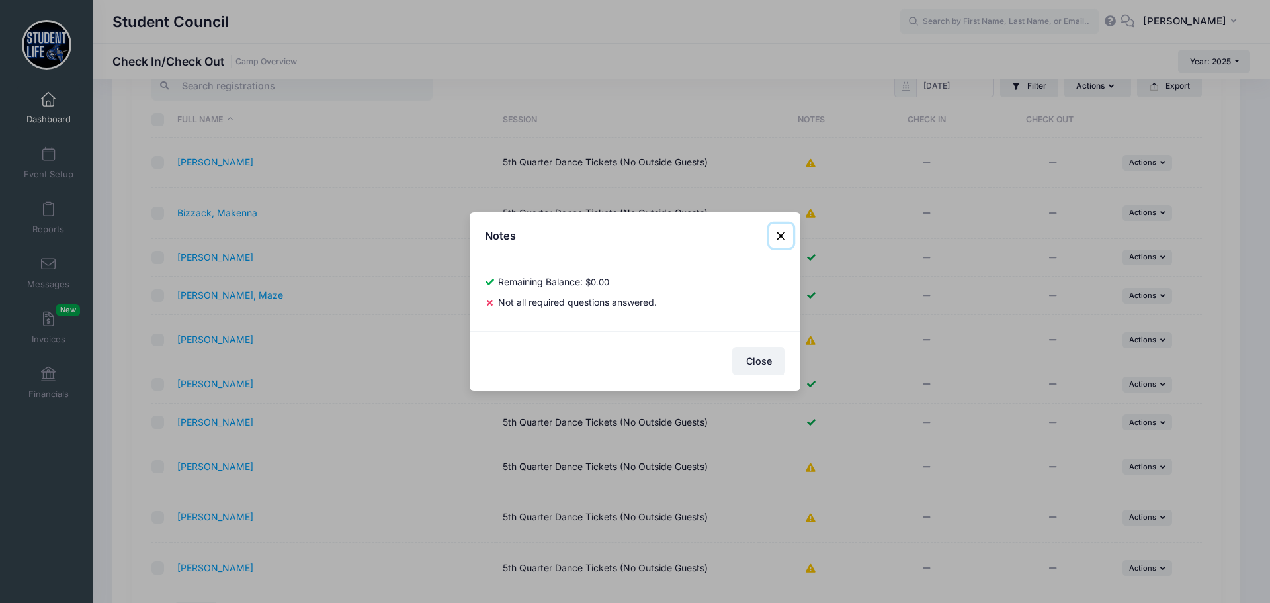
click at [782, 233] on button "Close" at bounding box center [781, 236] width 24 height 24
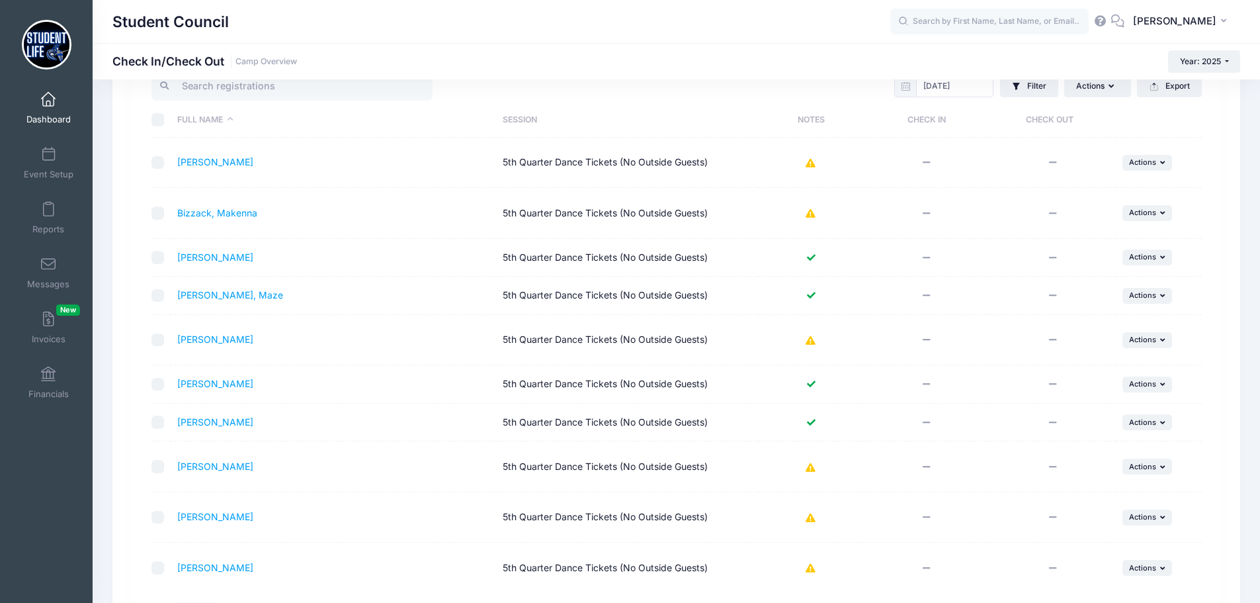
click at [812, 255] on icon at bounding box center [811, 257] width 11 height 9
click at [811, 257] on icon at bounding box center [811, 257] width 11 height 9
click at [810, 163] on icon at bounding box center [811, 163] width 11 height 0
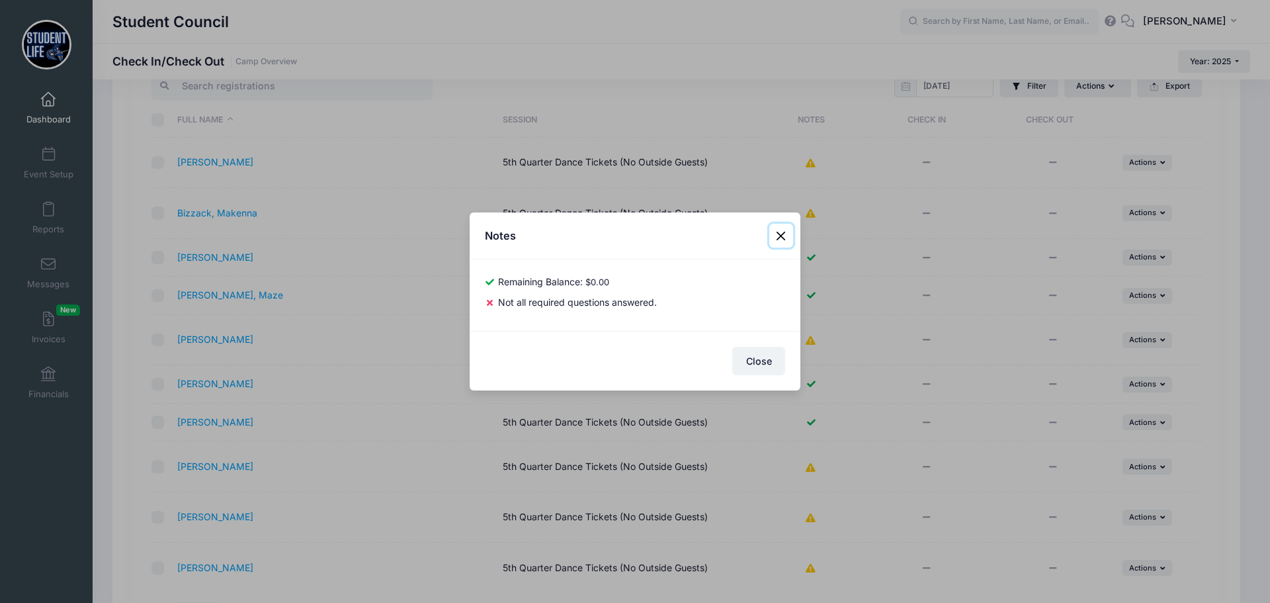
click at [778, 235] on button "Close" at bounding box center [781, 236] width 24 height 24
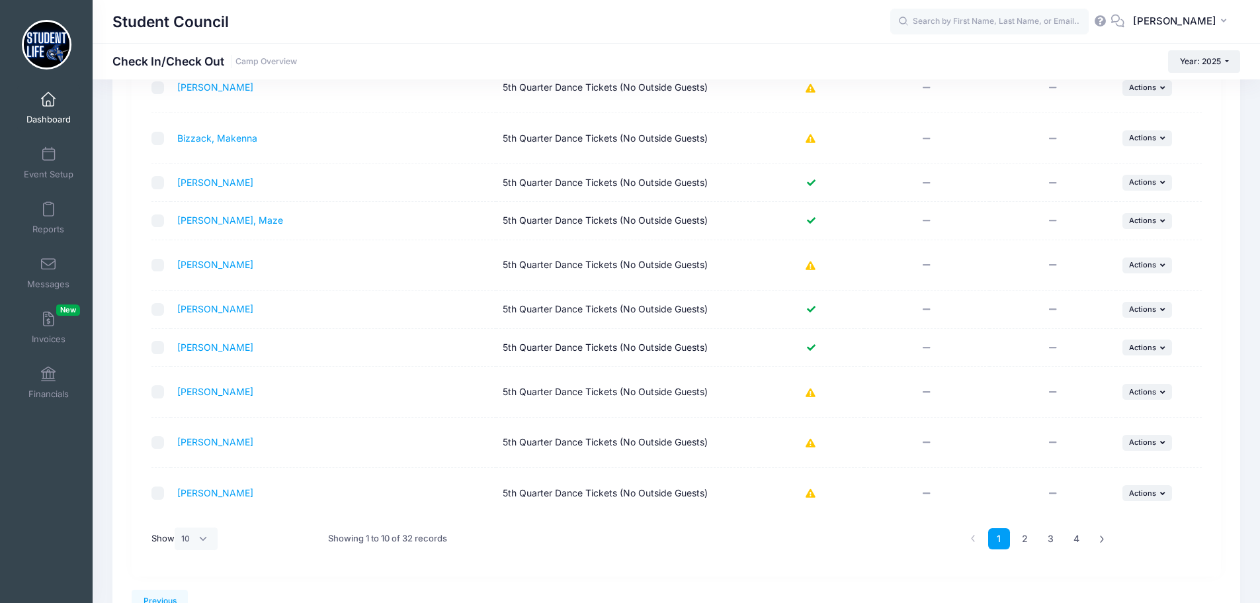
scroll to position [284, 0]
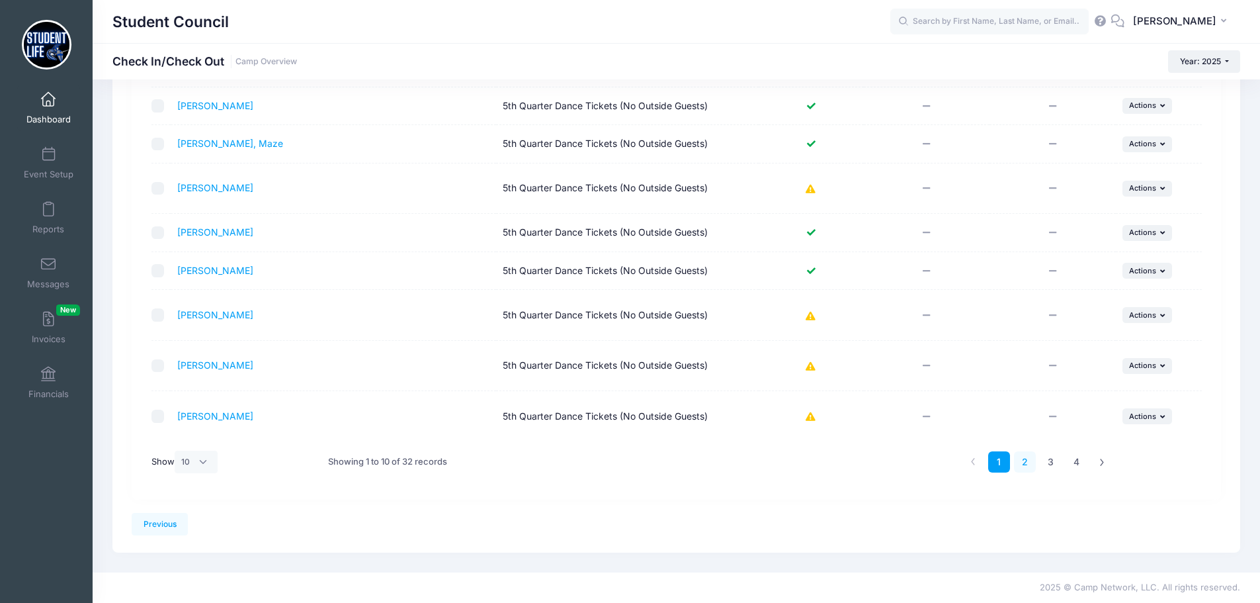
click at [1027, 462] on link "2" at bounding box center [1025, 462] width 22 height 22
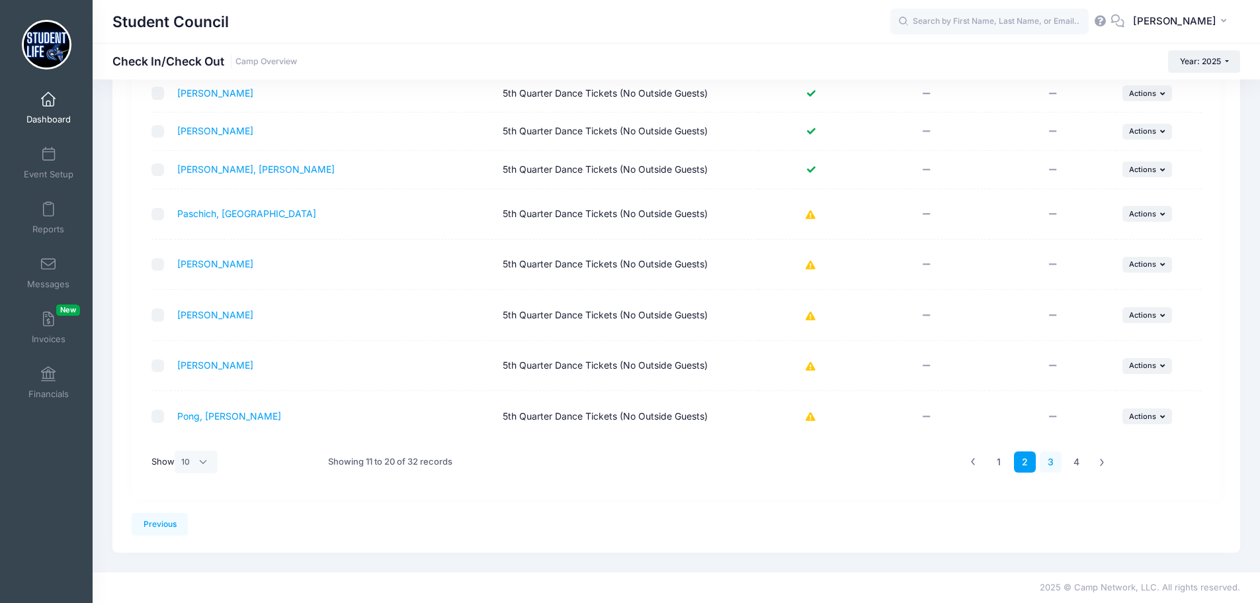
click at [1058, 470] on link "3" at bounding box center [1051, 462] width 22 height 22
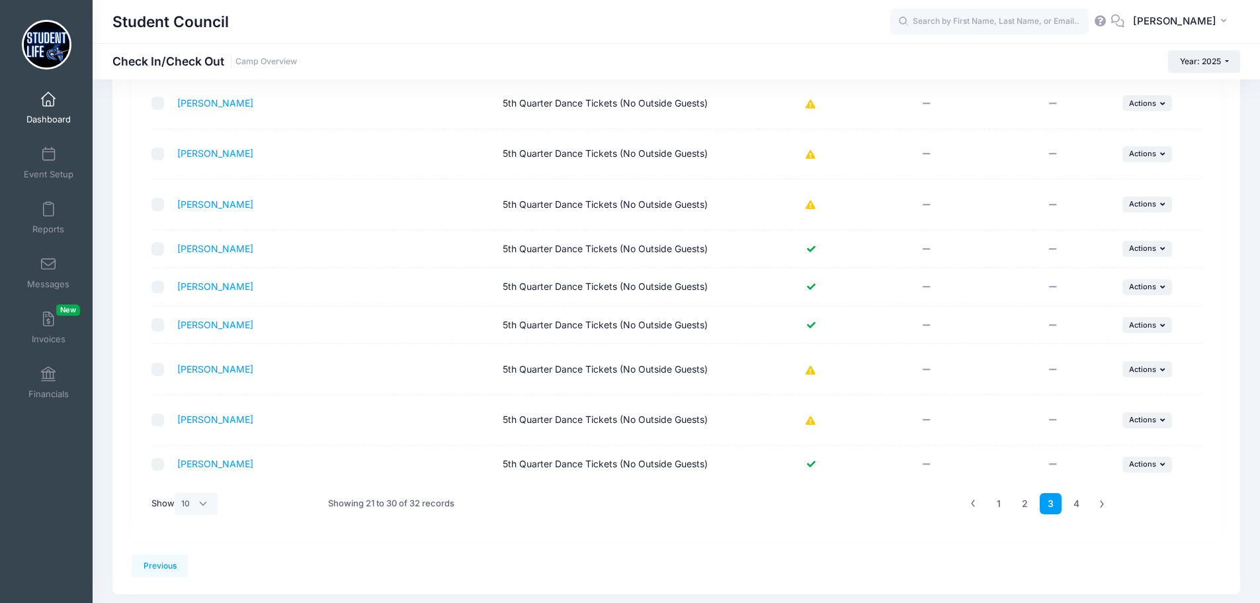
scroll to position [271, 0]
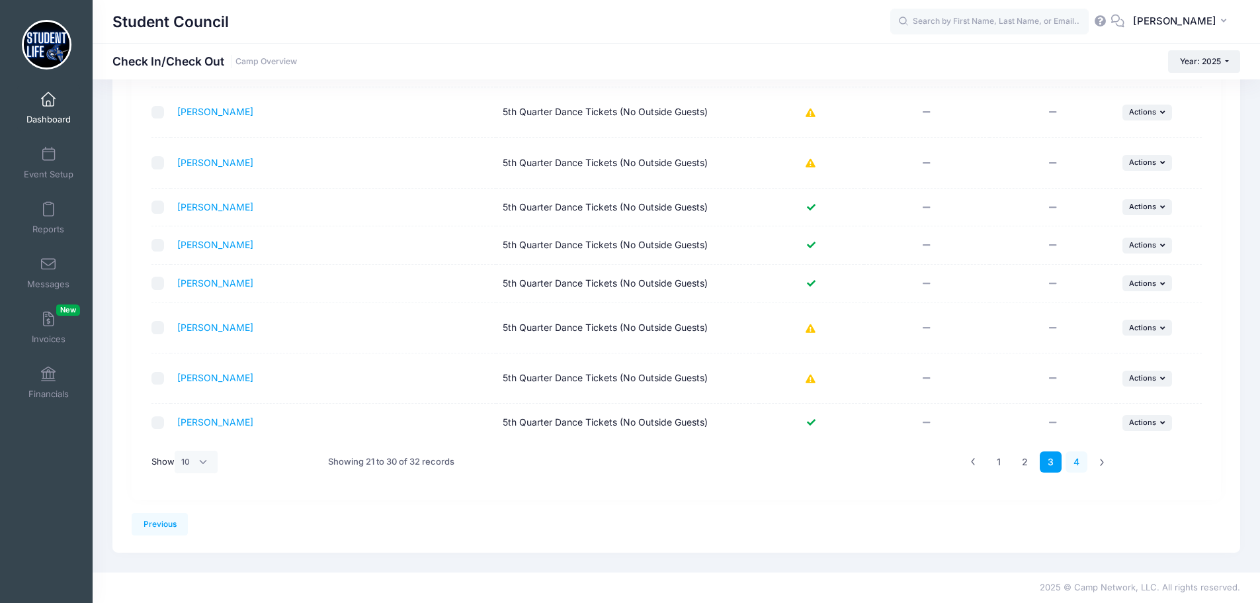
click at [1072, 456] on link "4" at bounding box center [1077, 462] width 22 height 22
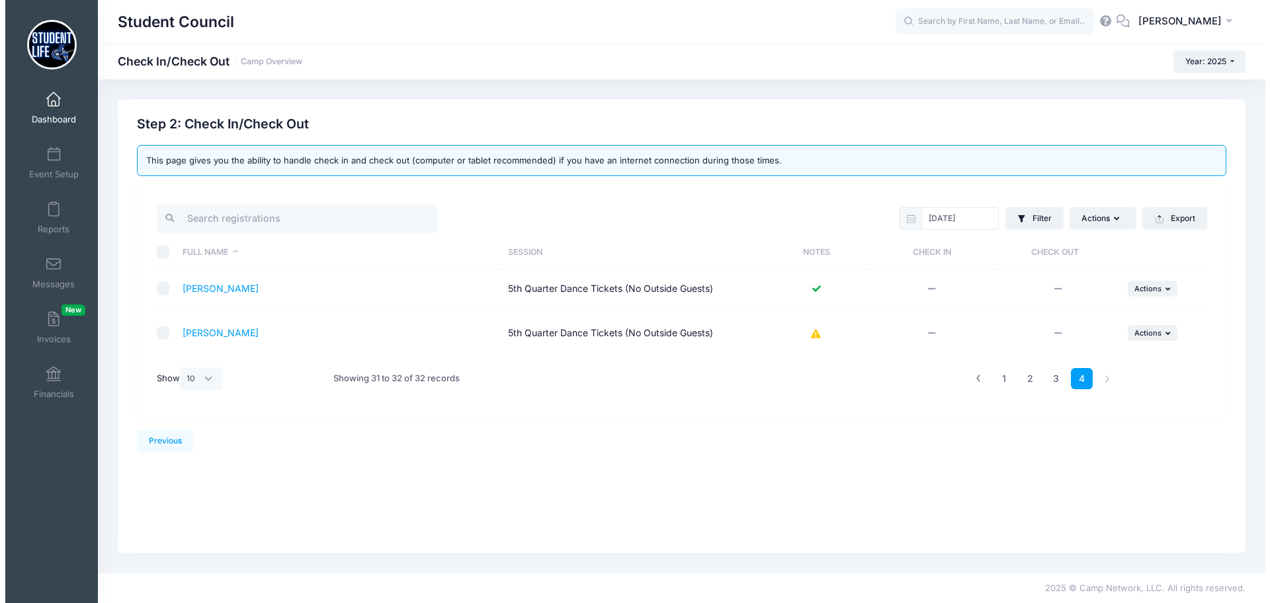
scroll to position [0, 0]
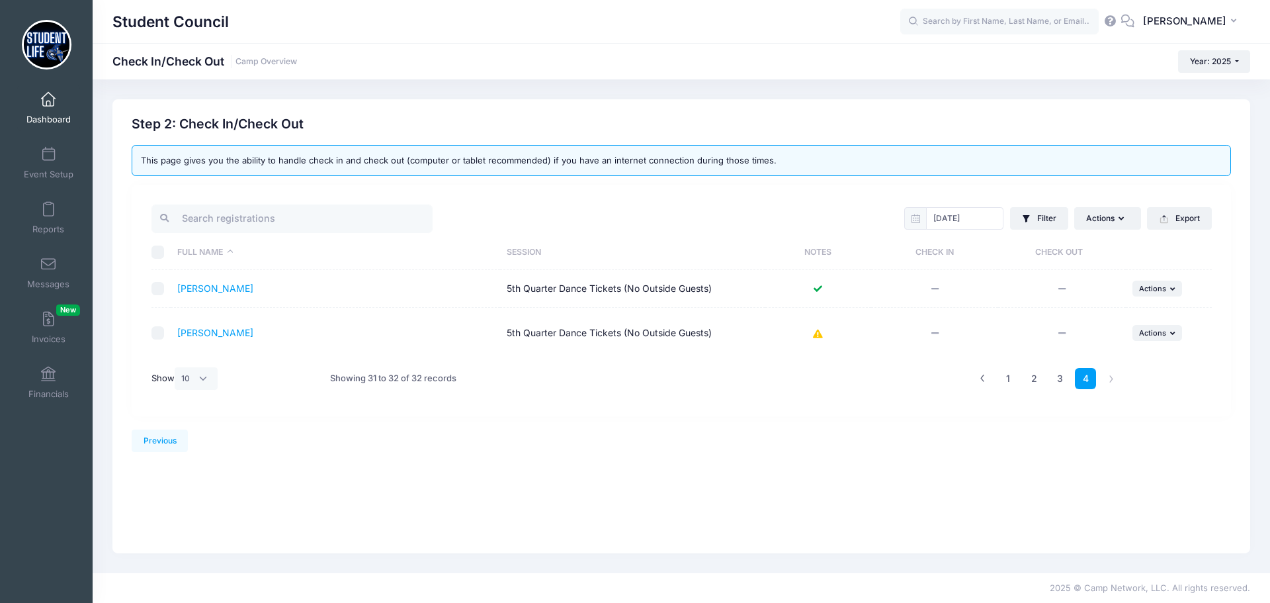
click at [48, 103] on span at bounding box center [48, 100] width 0 height 15
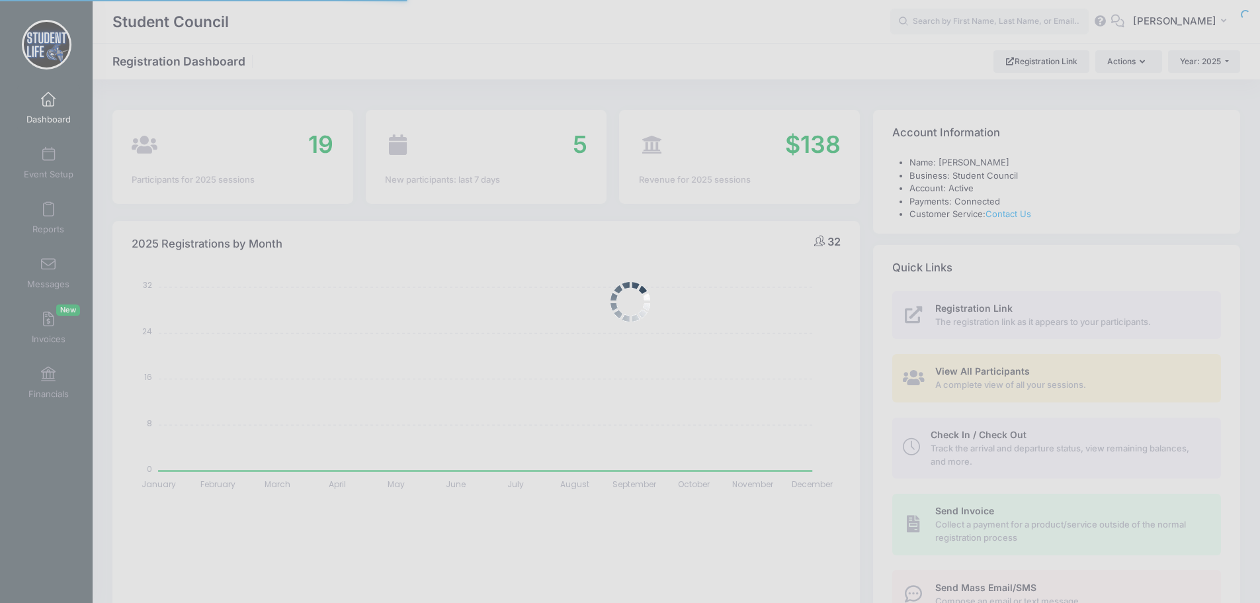
select select
